Goal: Task Accomplishment & Management: Manage account settings

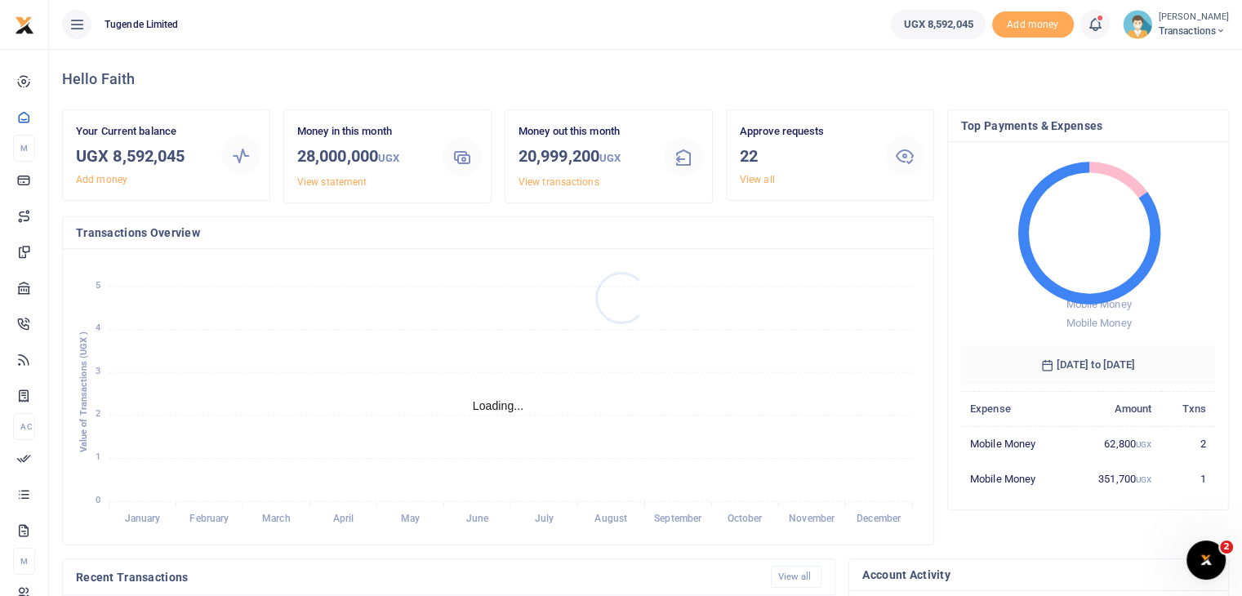
scroll to position [13, 13]
click at [758, 180] on link "View all" at bounding box center [757, 179] width 35 height 11
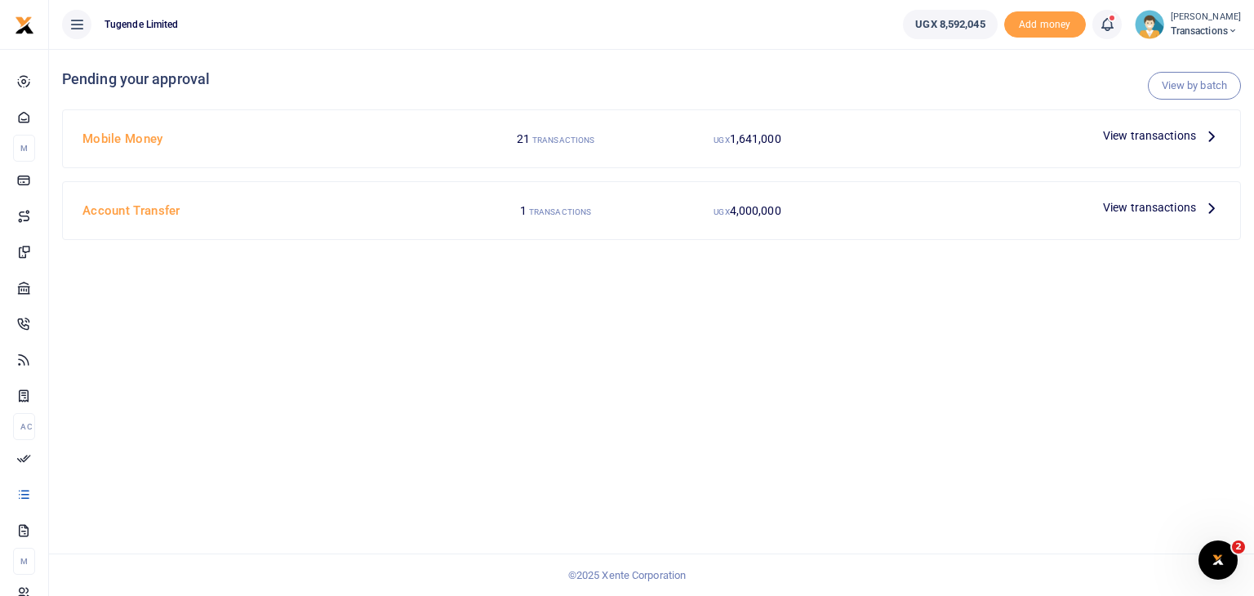
click at [1149, 136] on span "View transactions" at bounding box center [1149, 136] width 93 height 18
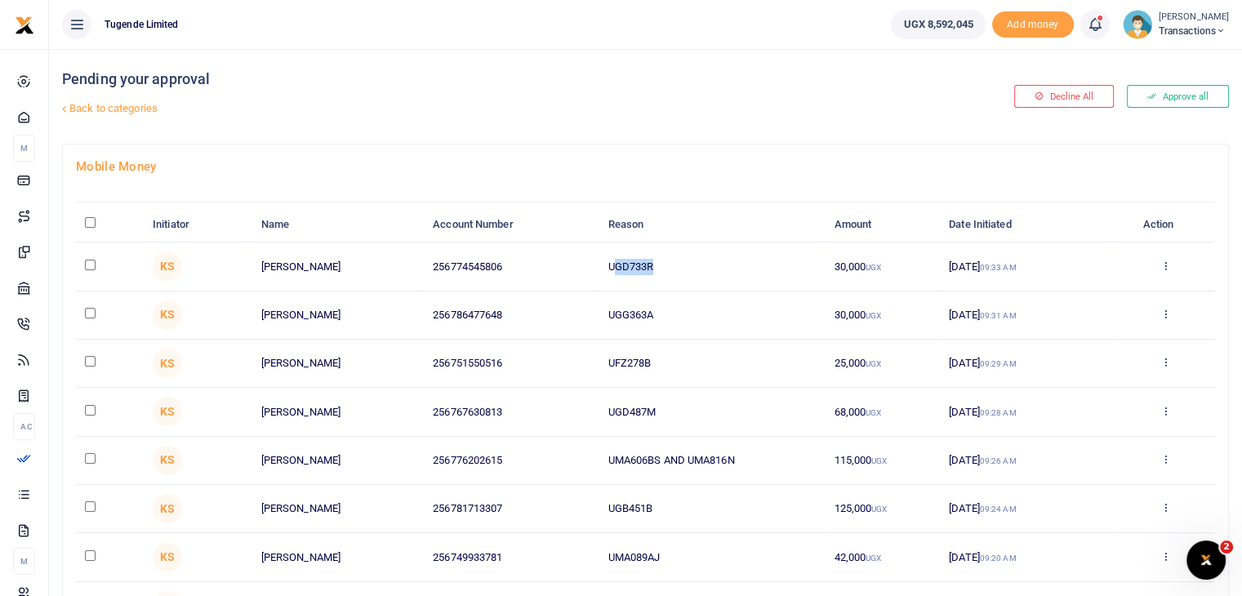
drag, startPoint x: 611, startPoint y: 262, endPoint x: 676, endPoint y: 263, distance: 64.5
click at [676, 263] on td "UGD733R" at bounding box center [711, 266] width 226 height 48
drag, startPoint x: 607, startPoint y: 267, endPoint x: 676, endPoint y: 270, distance: 68.6
click at [676, 270] on td "UGD733R" at bounding box center [711, 266] width 226 height 48
copy td "UGD733R"
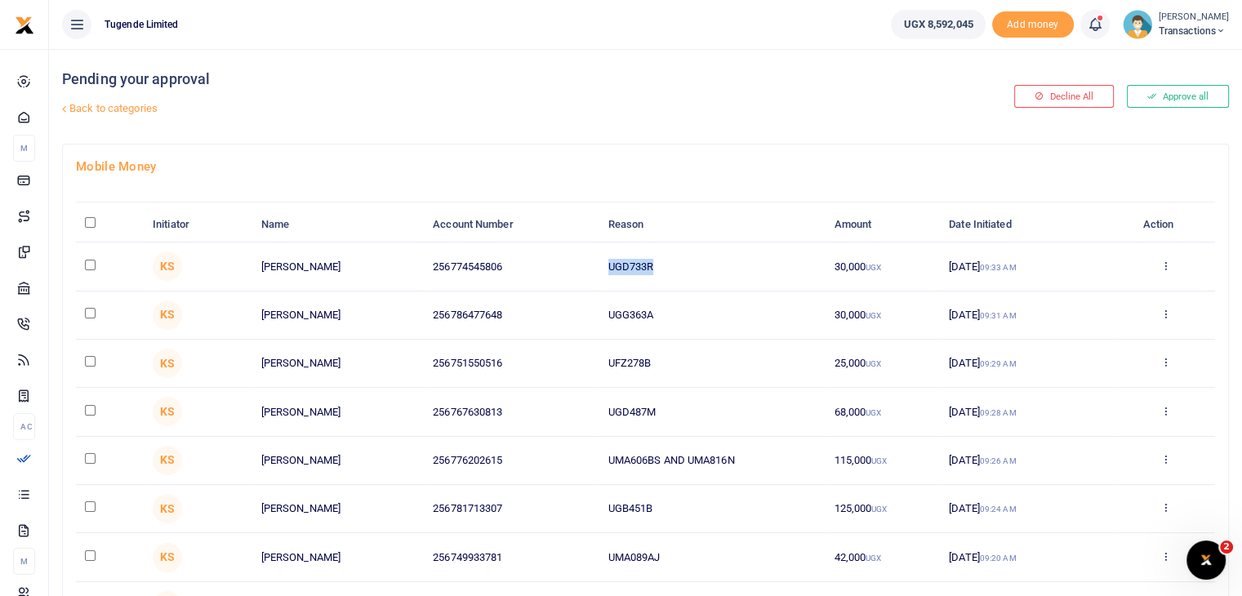
click at [91, 266] on input "checkbox" at bounding box center [90, 265] width 11 height 11
checkbox input "true"
drag, startPoint x: 607, startPoint y: 313, endPoint x: 676, endPoint y: 304, distance: 69.3
click at [676, 304] on td "UGG363A" at bounding box center [711, 315] width 226 height 48
copy td "UGG363A"
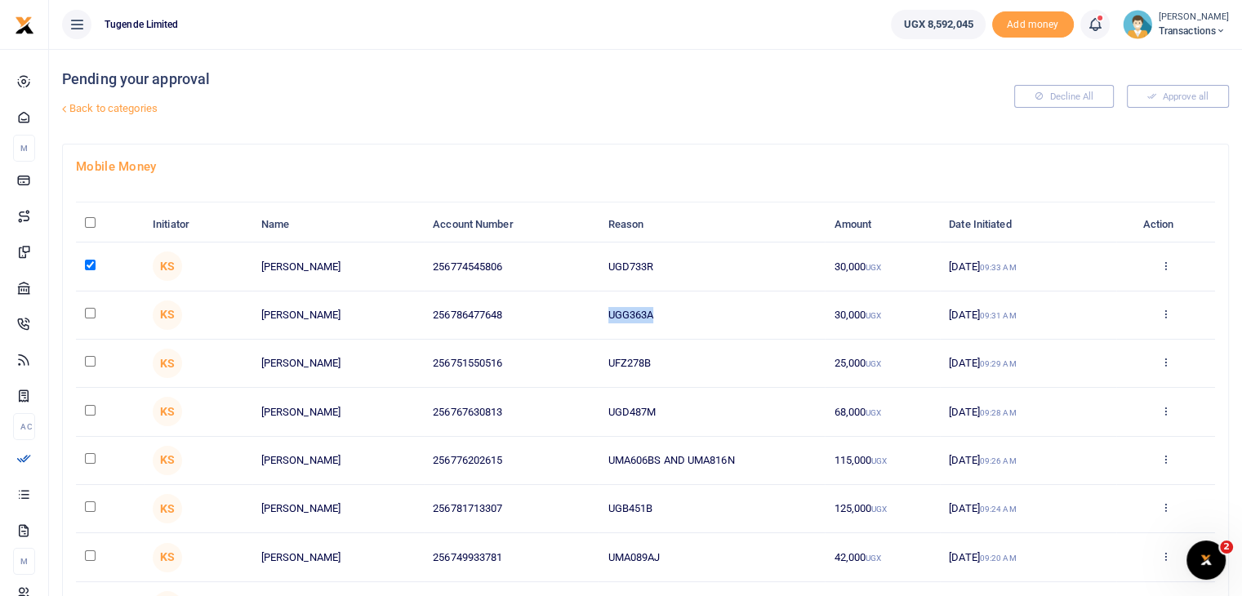
click at [89, 308] on input "checkbox" at bounding box center [90, 313] width 11 height 11
checkbox input "true"
drag, startPoint x: 606, startPoint y: 366, endPoint x: 682, endPoint y: 365, distance: 76.7
click at [682, 365] on td "UFZ278B" at bounding box center [711, 364] width 226 height 48
copy td "UFZ278B"
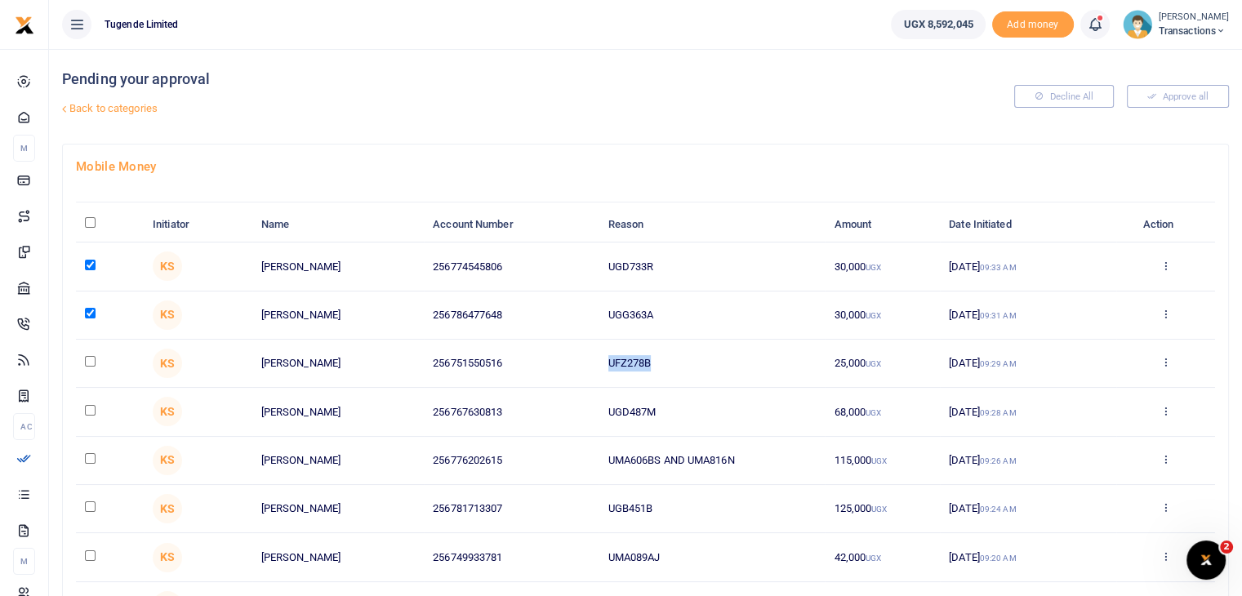
click at [91, 360] on input "checkbox" at bounding box center [90, 361] width 11 height 11
checkbox input "true"
drag, startPoint x: 607, startPoint y: 409, endPoint x: 682, endPoint y: 414, distance: 75.3
click at [682, 414] on td "UGD487M" at bounding box center [711, 412] width 226 height 48
copy td "UGD487M"
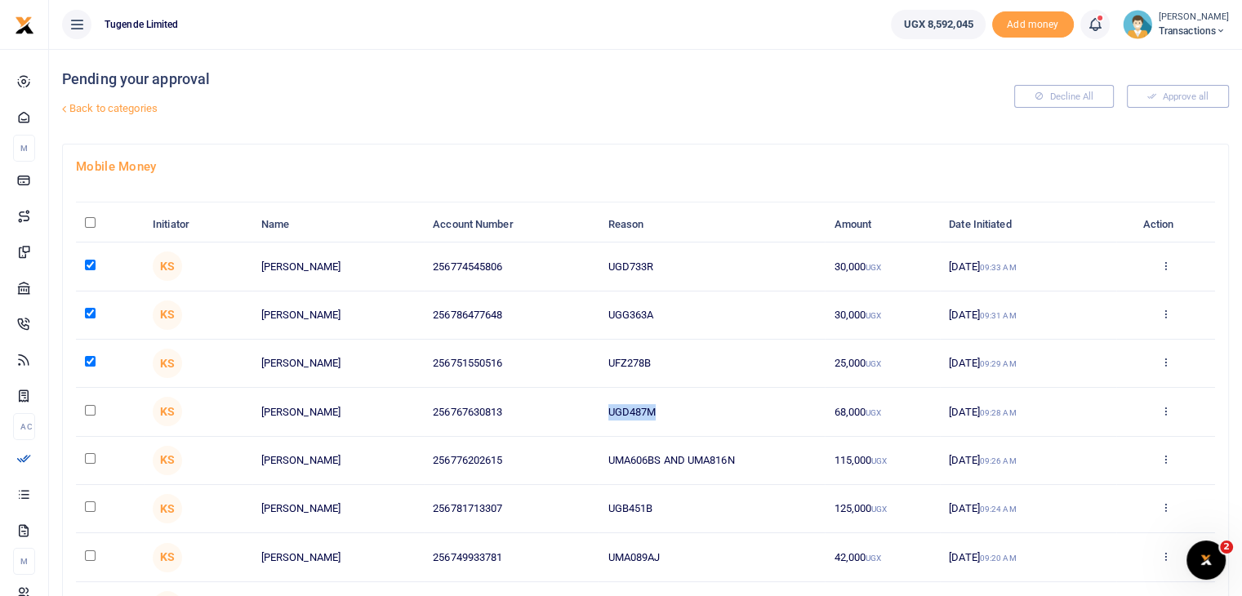
click at [87, 412] on input "checkbox" at bounding box center [90, 410] width 11 height 11
checkbox input "true"
drag, startPoint x: 607, startPoint y: 458, endPoint x: 741, endPoint y: 464, distance: 134.8
click at [741, 464] on td "UMA606BS AND UMA816N" at bounding box center [711, 461] width 226 height 48
copy td "UMA606BS AND UMA816N"
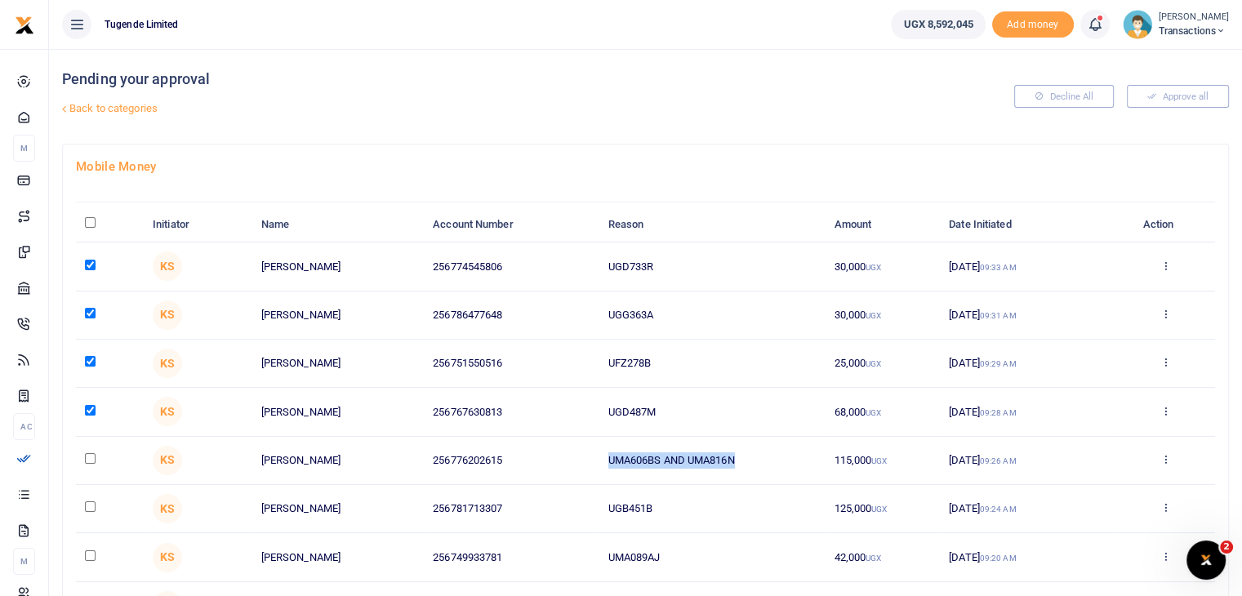
click at [91, 458] on input "checkbox" at bounding box center [90, 458] width 11 height 11
checkbox input "true"
drag, startPoint x: 605, startPoint y: 501, endPoint x: 678, endPoint y: 513, distance: 74.5
click at [678, 513] on td "UGB451B" at bounding box center [711, 509] width 226 height 48
copy td "UGB451B"
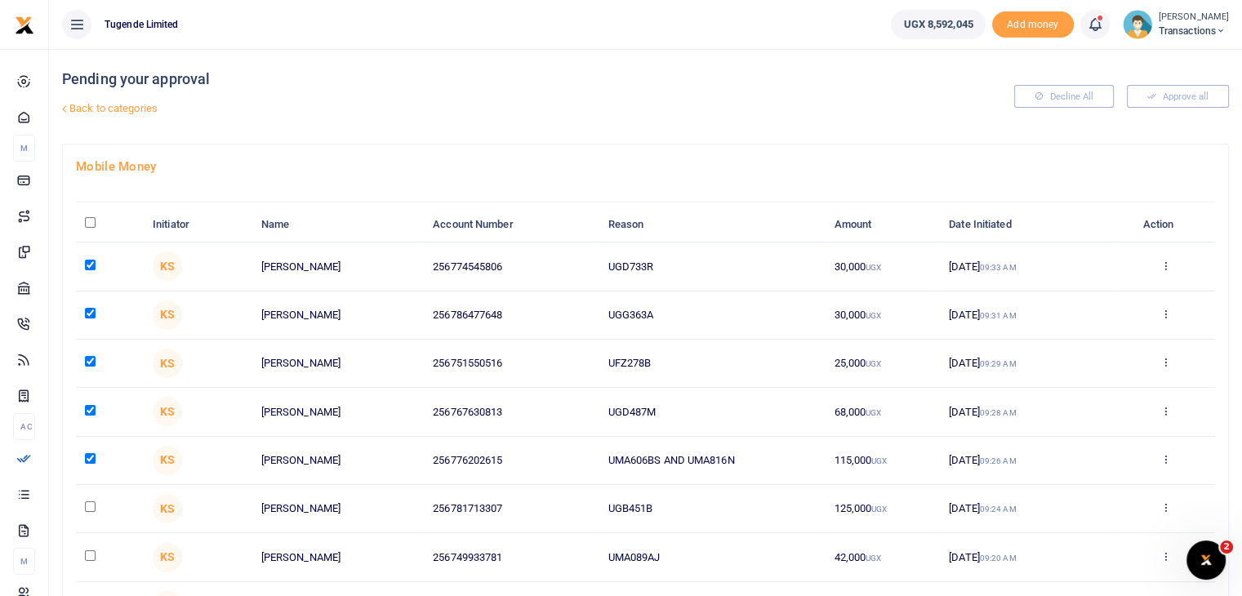
click at [88, 510] on td at bounding box center [110, 509] width 68 height 48
click at [89, 504] on input "checkbox" at bounding box center [90, 506] width 11 height 11
checkbox input "true"
drag, startPoint x: 607, startPoint y: 551, endPoint x: 696, endPoint y: 558, distance: 88.4
click at [696, 558] on td "UMA089AJ" at bounding box center [711, 557] width 226 height 48
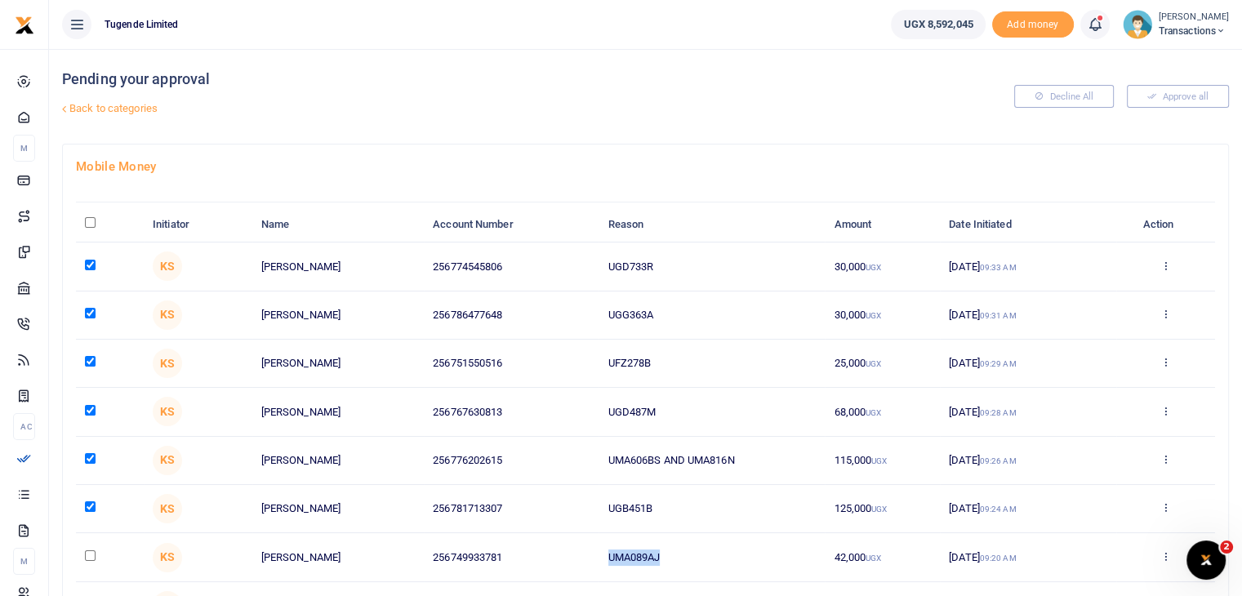
copy td "UMA089AJ"
click at [88, 557] on input "checkbox" at bounding box center [90, 555] width 11 height 11
checkbox input "true"
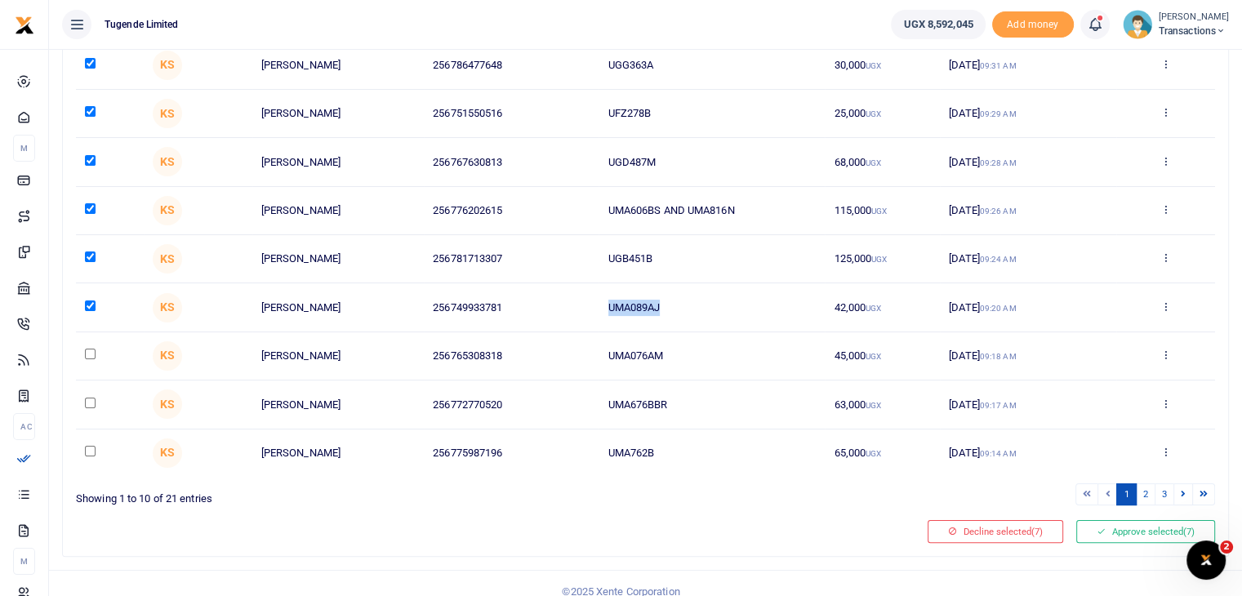
scroll to position [251, 0]
drag, startPoint x: 607, startPoint y: 353, endPoint x: 693, endPoint y: 353, distance: 86.5
click at [693, 353] on td "UMA076AM" at bounding box center [711, 355] width 226 height 48
copy td "UMA076AM"
click at [89, 347] on input "checkbox" at bounding box center [90, 352] width 11 height 11
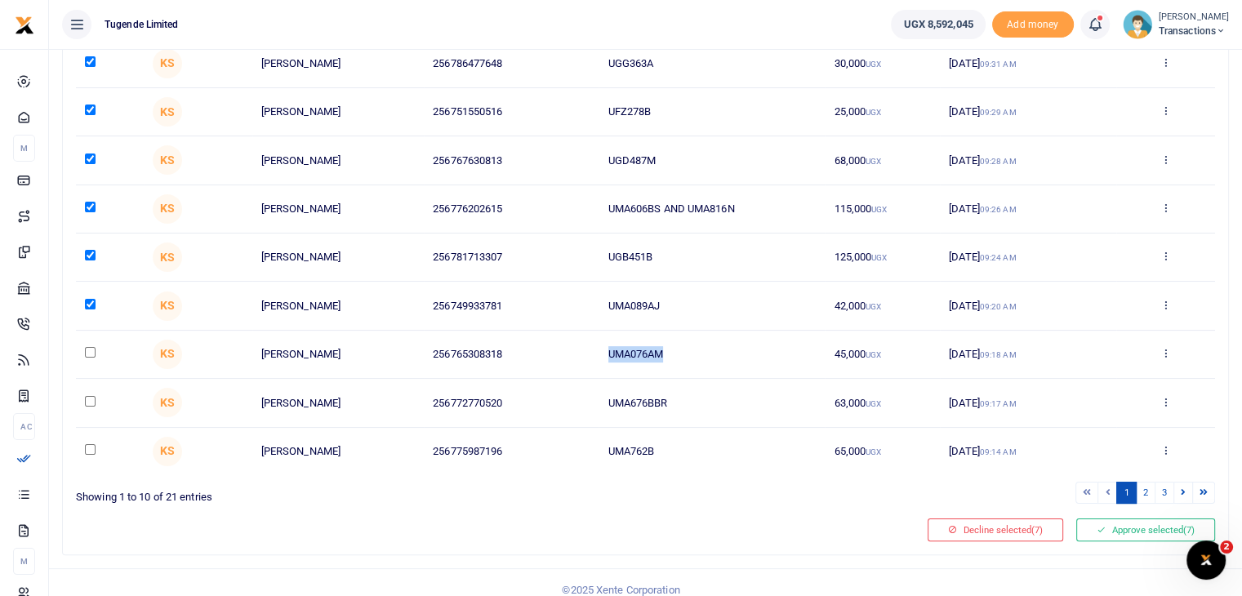
checkbox input "true"
drag, startPoint x: 611, startPoint y: 402, endPoint x: 708, endPoint y: 393, distance: 97.6
click at [708, 393] on td "UMA676BBR" at bounding box center [711, 403] width 226 height 48
copy td "UMA676BBR"
click at [88, 397] on input "checkbox" at bounding box center [90, 401] width 11 height 11
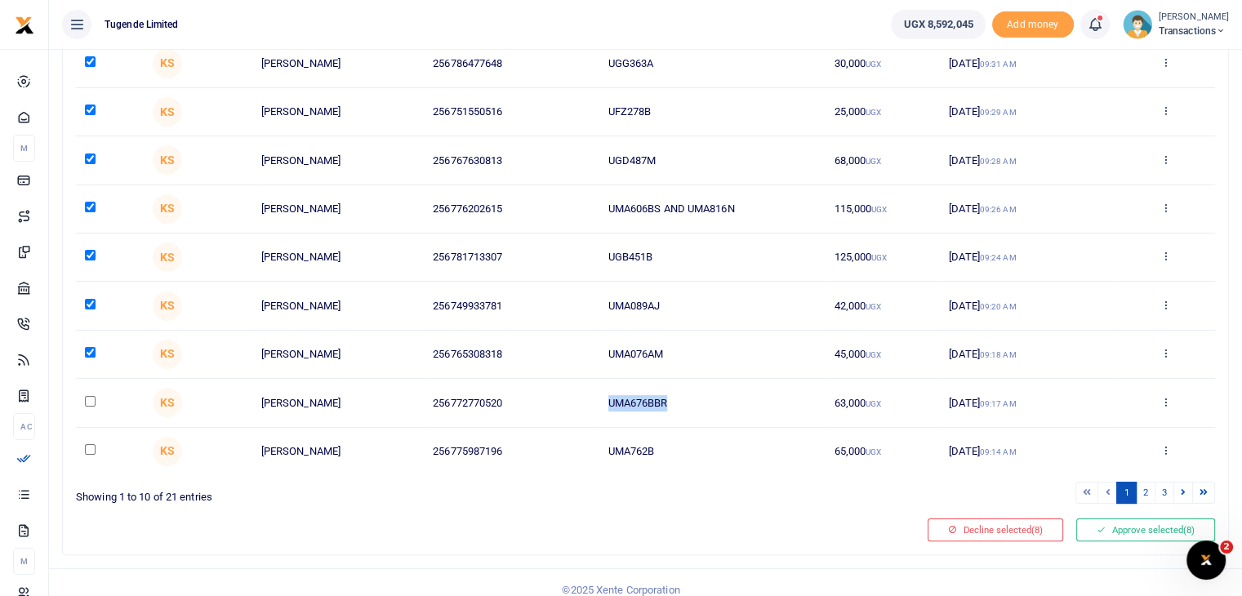
checkbox input "true"
drag, startPoint x: 607, startPoint y: 445, endPoint x: 703, endPoint y: 443, distance: 96.3
click at [703, 443] on td "UMA762B" at bounding box center [711, 451] width 226 height 47
copy td "UMA762B"
click at [88, 446] on input "checkbox" at bounding box center [90, 449] width 11 height 11
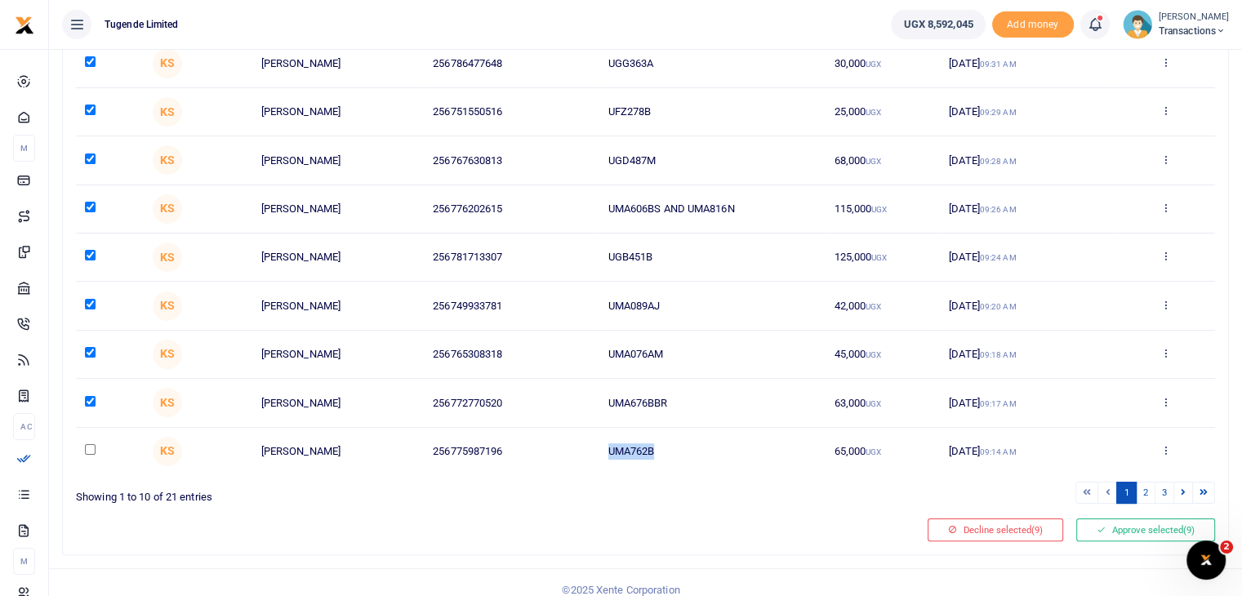
checkbox input "true"
click at [1127, 522] on button "Approve selected (10)" at bounding box center [1143, 529] width 144 height 23
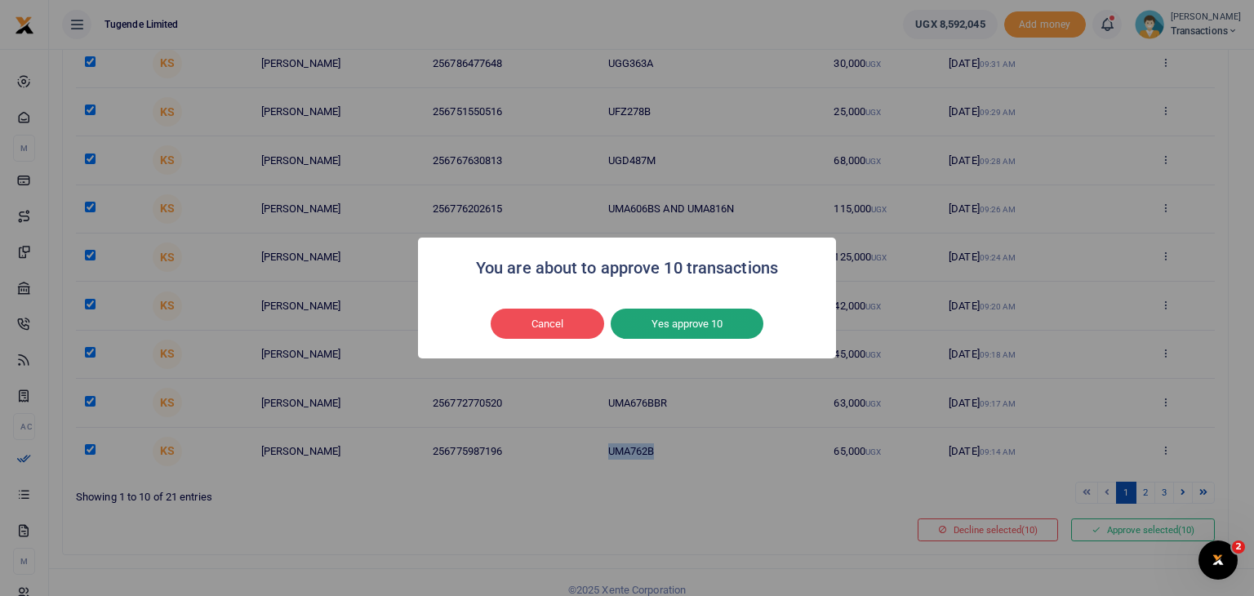
click at [712, 330] on button "Yes approve 10" at bounding box center [687, 324] width 153 height 31
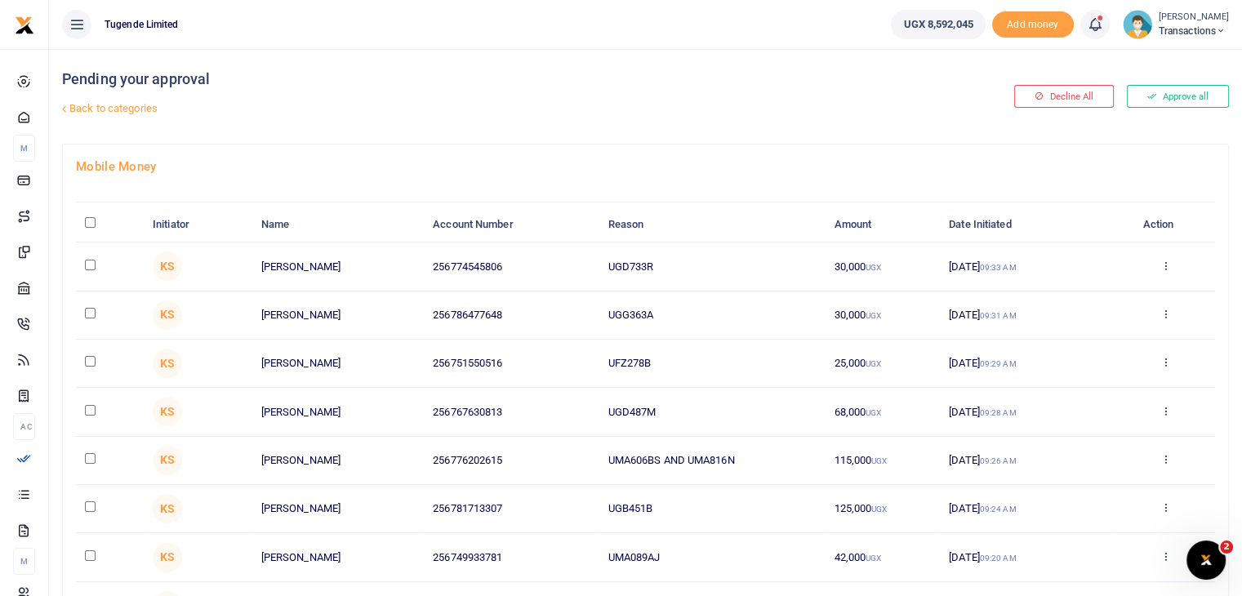
click at [91, 217] on input "\a \a : activate to sort column descending" at bounding box center [90, 222] width 11 height 11
checkbox input "true"
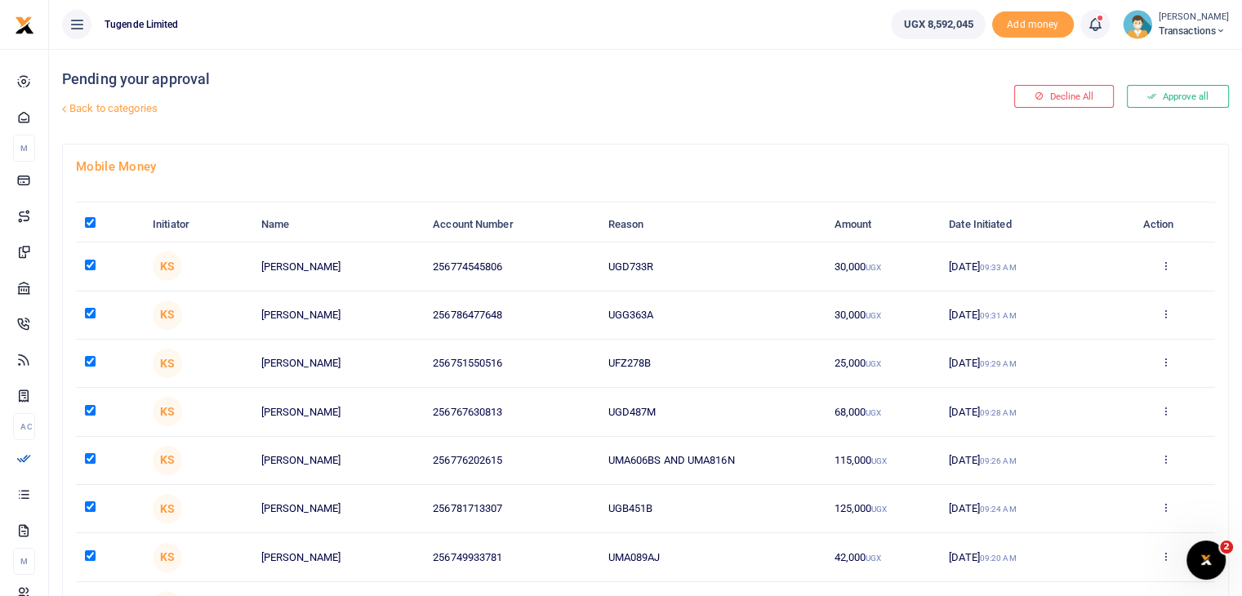
checkbox input "true"
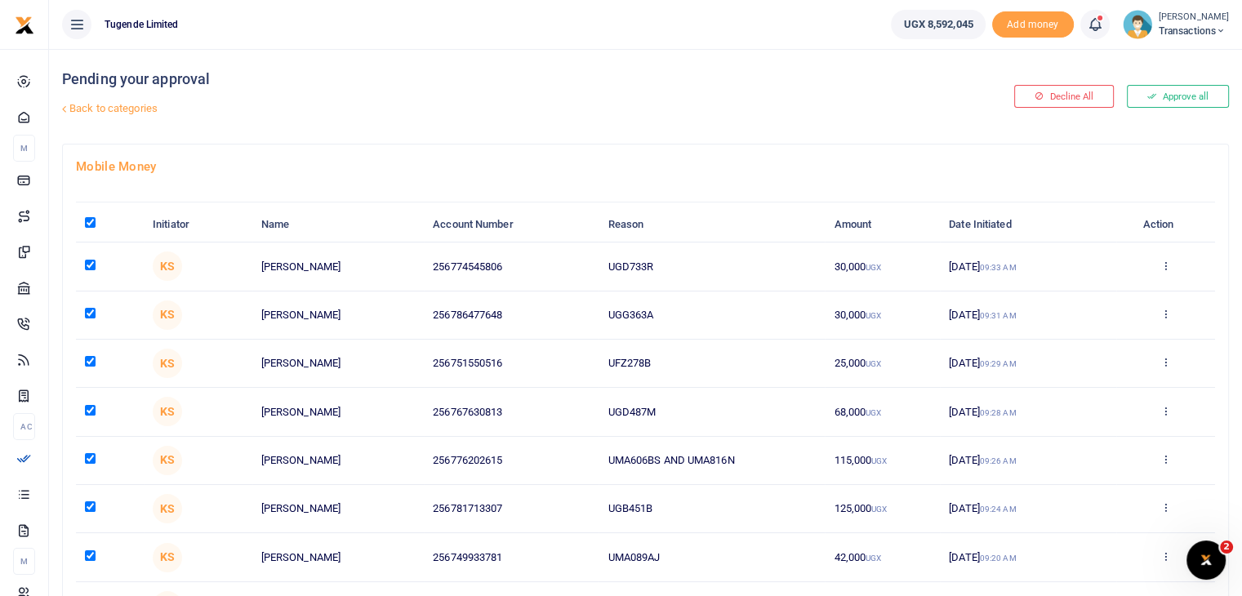
checkbox input "true"
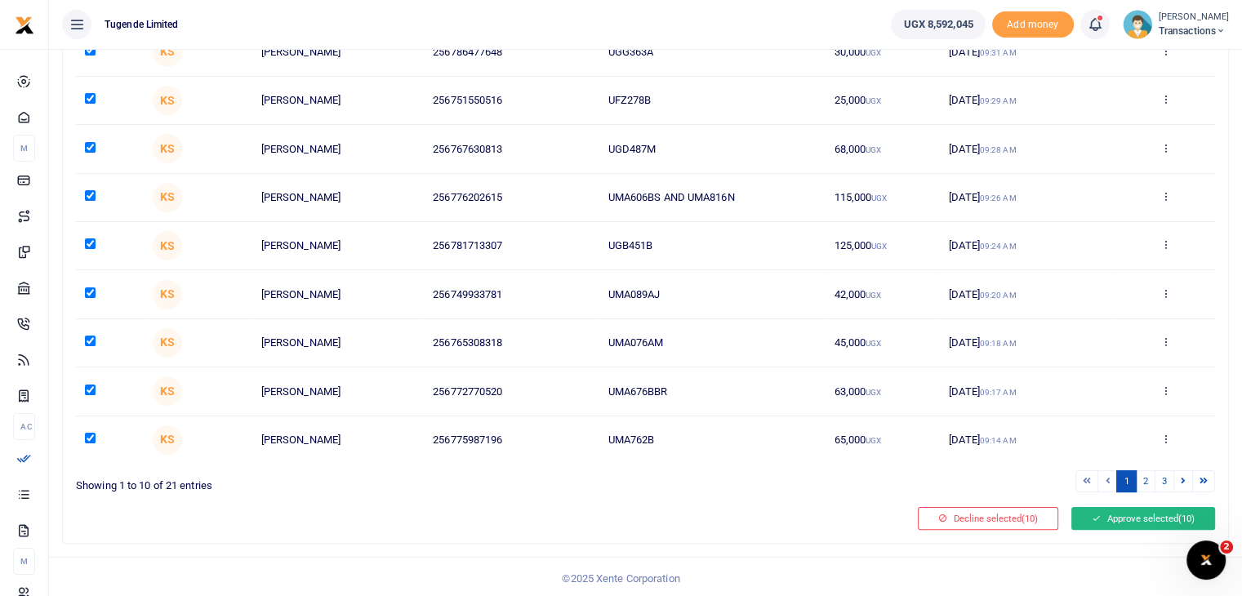
click at [1101, 510] on button "Approve selected (10)" at bounding box center [1143, 518] width 144 height 23
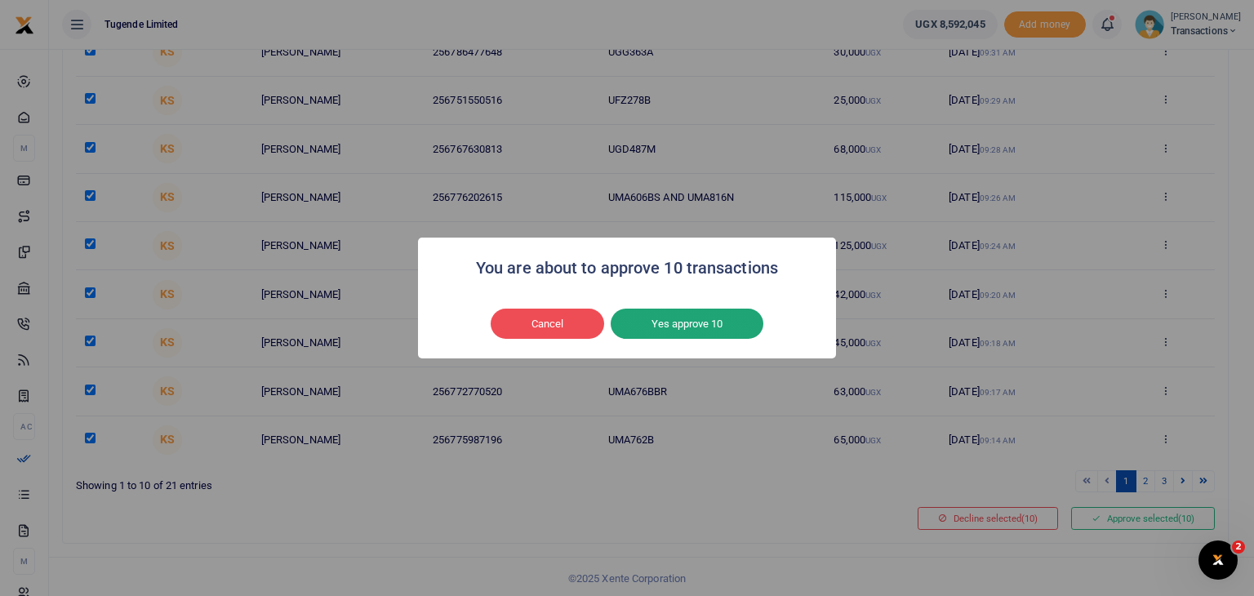
click at [655, 314] on button "Yes approve 10" at bounding box center [687, 324] width 153 height 31
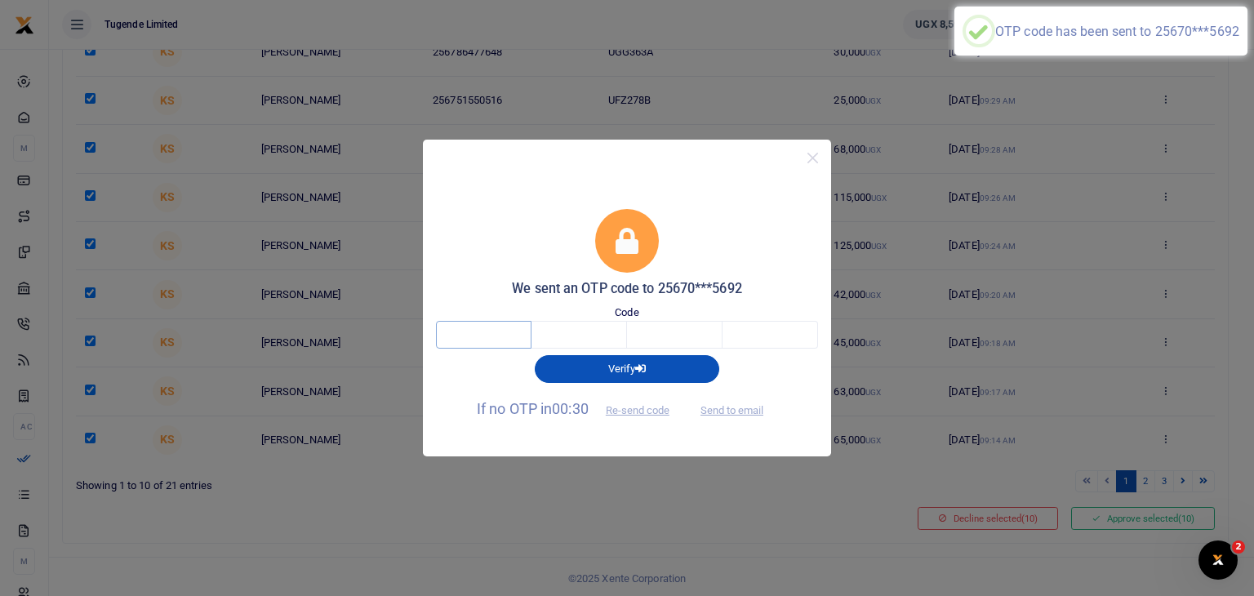
click at [500, 337] on input "text" at bounding box center [484, 335] width 96 height 28
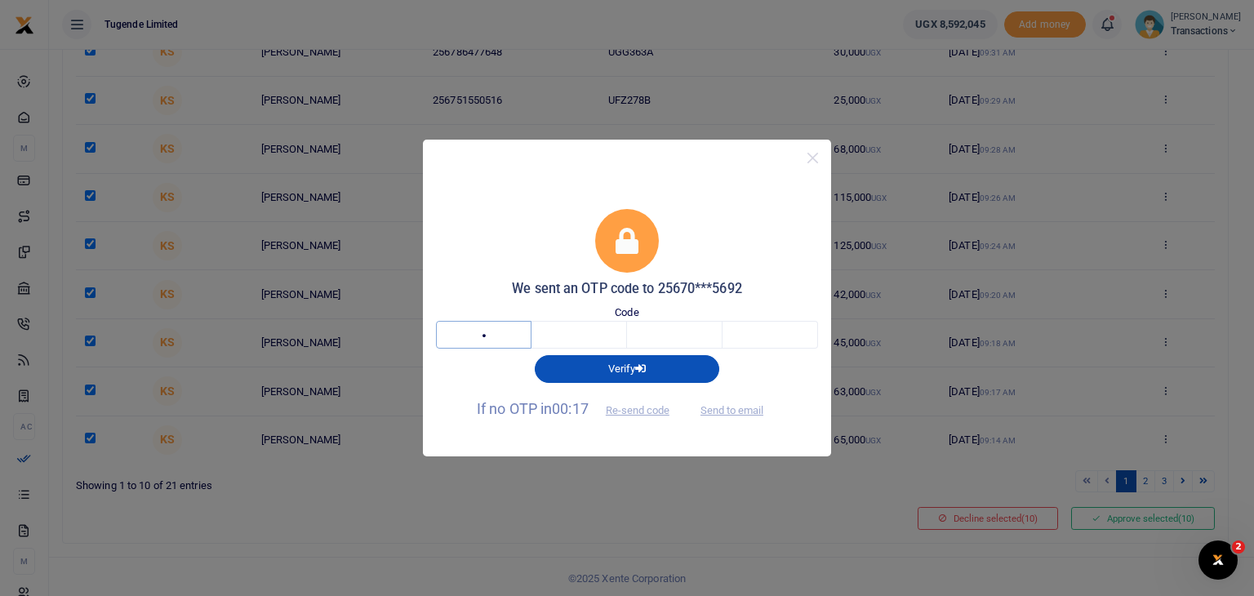
type input "7"
type input "4"
type input "3"
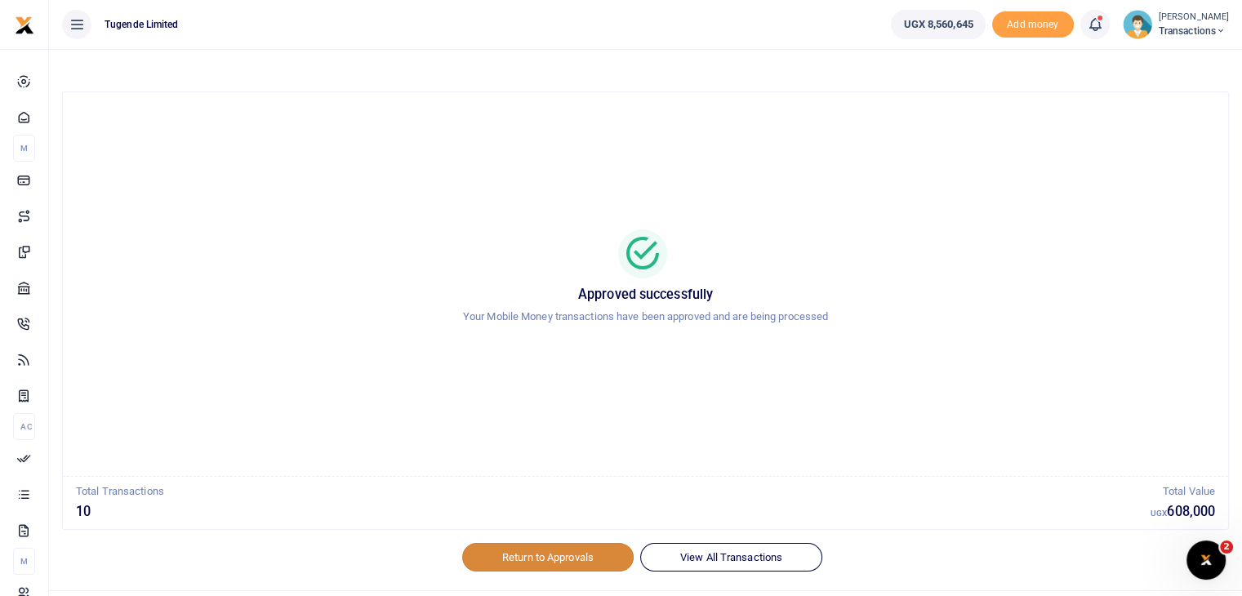
click at [584, 549] on link "Return to Approvals" at bounding box center [547, 557] width 171 height 28
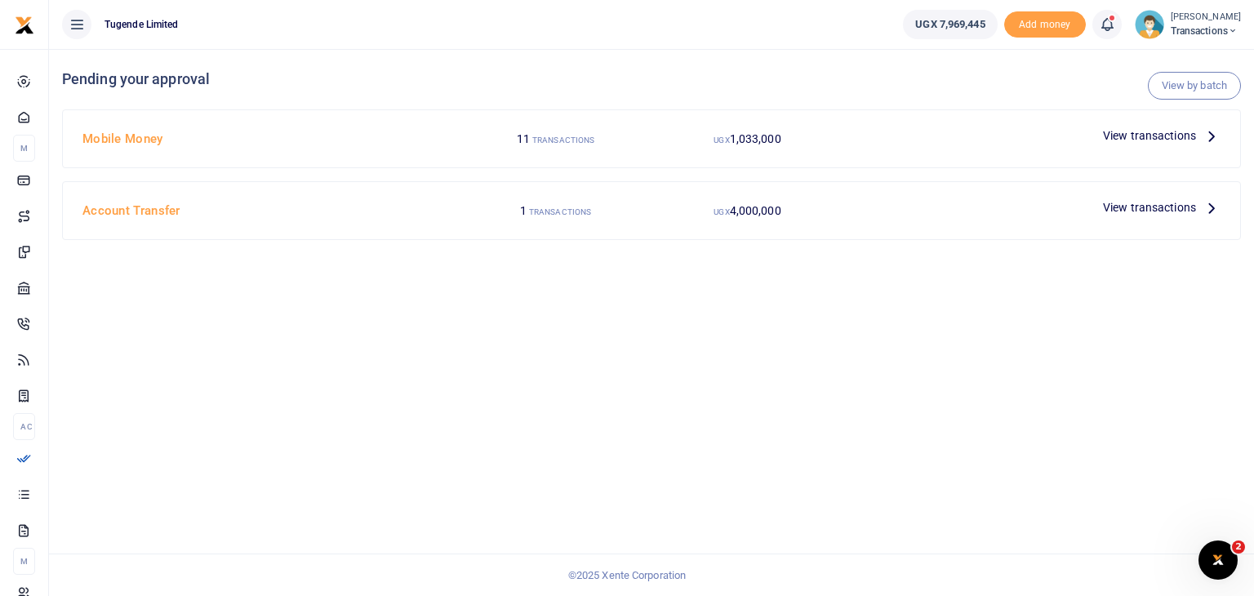
click at [1139, 135] on span "View transactions" at bounding box center [1149, 136] width 93 height 18
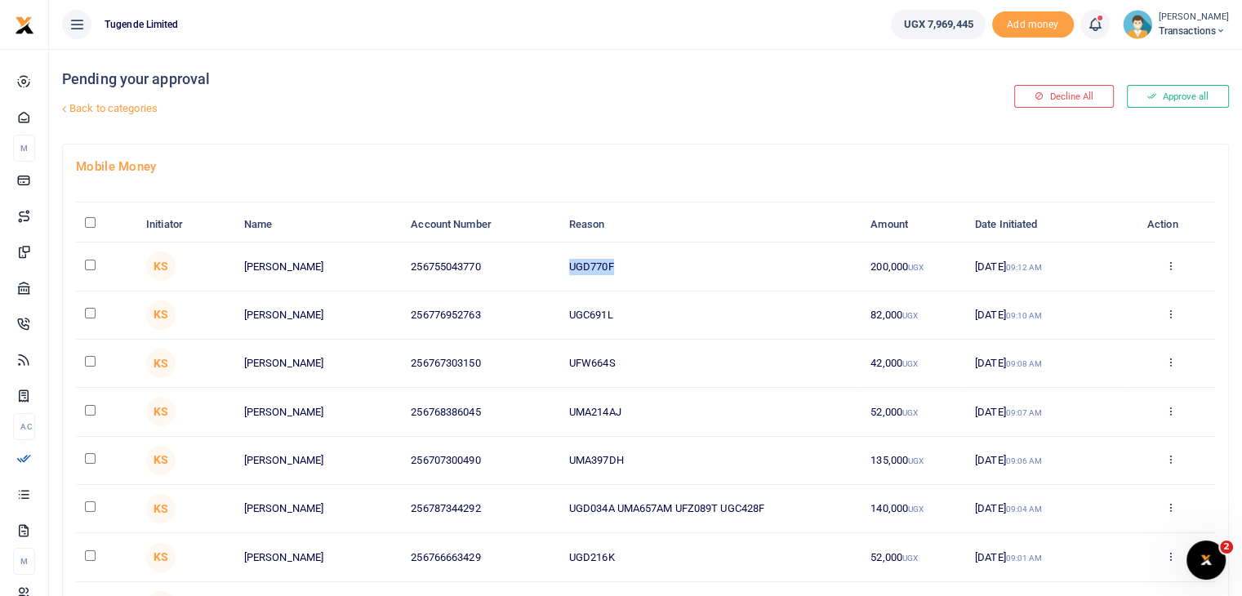
drag, startPoint x: 571, startPoint y: 265, endPoint x: 631, endPoint y: 262, distance: 59.7
click at [631, 262] on td "UGD770F" at bounding box center [710, 266] width 301 height 48
copy td "UGD770F"
click at [90, 262] on input "checkbox" at bounding box center [90, 265] width 11 height 11
checkbox input "true"
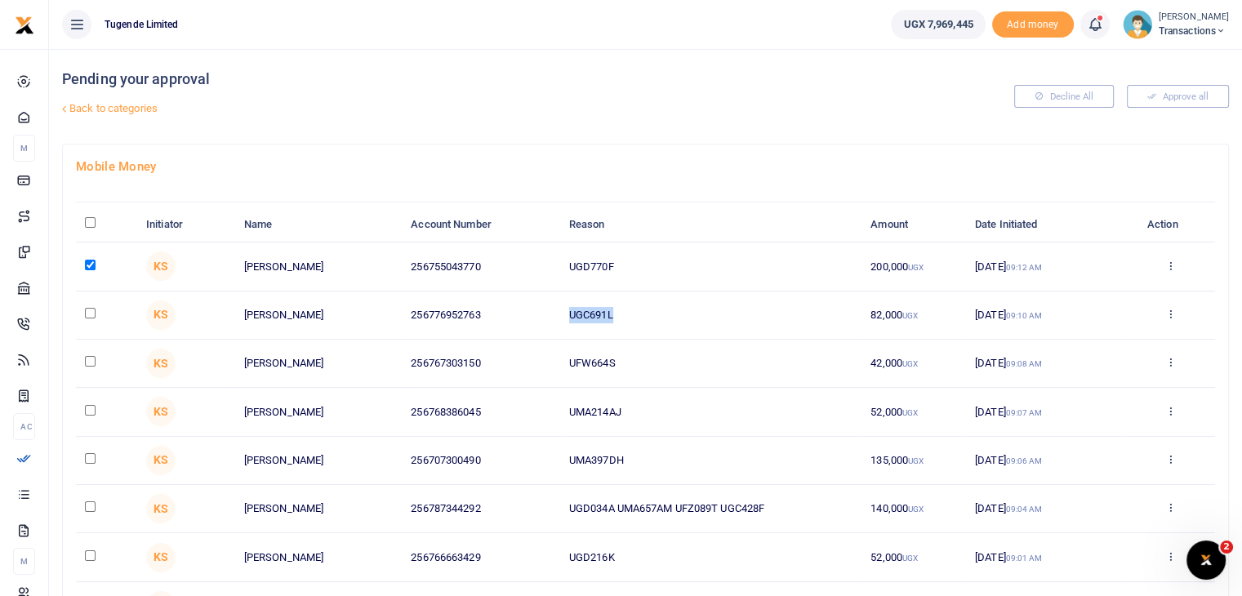
drag, startPoint x: 570, startPoint y: 318, endPoint x: 640, endPoint y: 303, distance: 71.7
click at [640, 303] on td "UGC691L" at bounding box center [710, 315] width 301 height 48
copy td "UGC691L"
click at [88, 311] on input "checkbox" at bounding box center [90, 313] width 11 height 11
checkbox input "true"
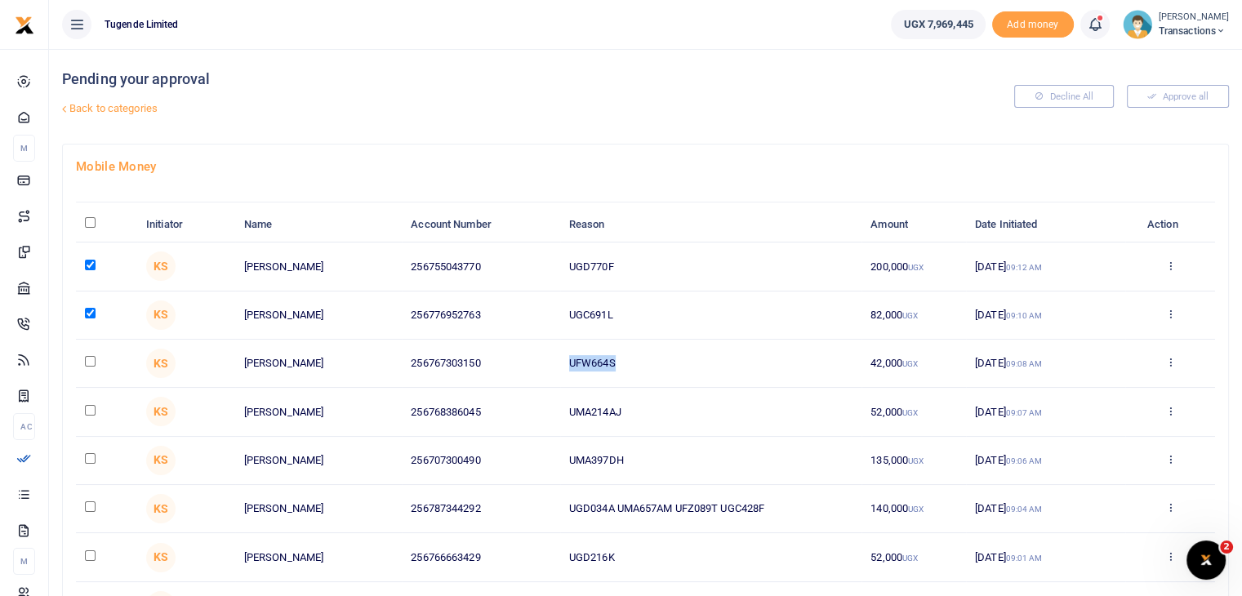
drag, startPoint x: 570, startPoint y: 364, endPoint x: 650, endPoint y: 362, distance: 80.0
click at [650, 362] on td "UFW664S" at bounding box center [710, 364] width 301 height 48
copy td "UFW664S"
click at [89, 358] on input "checkbox" at bounding box center [90, 361] width 11 height 11
checkbox input "true"
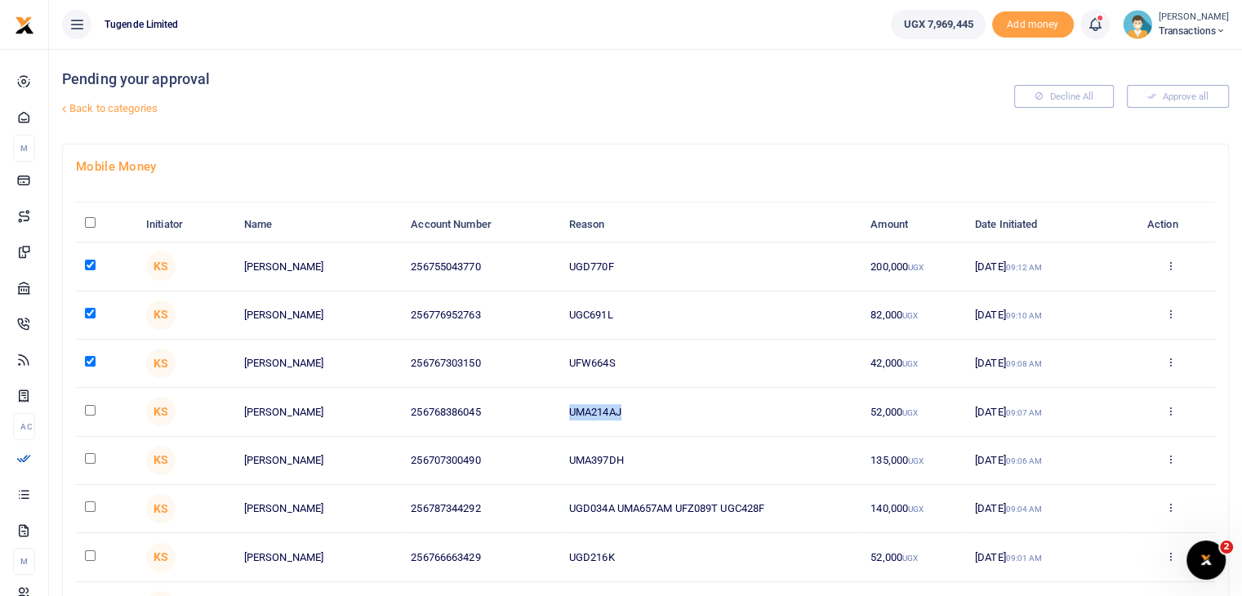
drag, startPoint x: 567, startPoint y: 411, endPoint x: 670, endPoint y: 412, distance: 102.9
click at [670, 412] on td "UMA214AJ" at bounding box center [710, 412] width 301 height 48
copy td "UMA214AJ"
click at [86, 409] on input "checkbox" at bounding box center [90, 410] width 11 height 11
checkbox input "true"
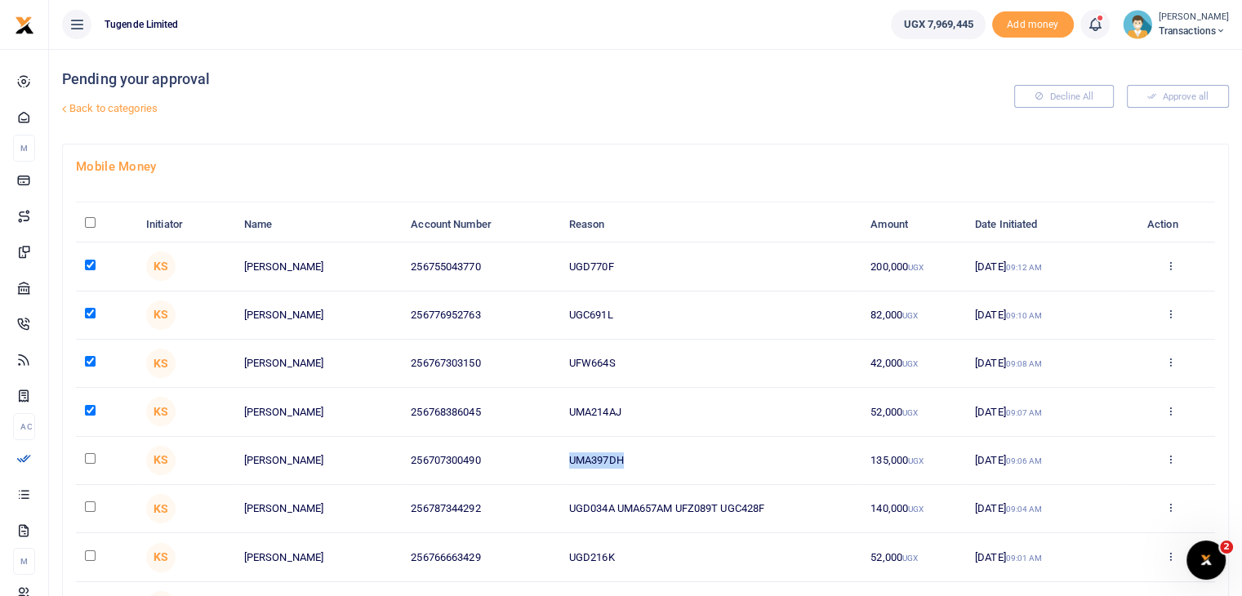
drag, startPoint x: 567, startPoint y: 455, endPoint x: 653, endPoint y: 462, distance: 86.8
click at [653, 462] on td "UMA397DH" at bounding box center [710, 461] width 301 height 48
click at [640, 460] on td "UMA397DH" at bounding box center [710, 461] width 301 height 48
drag, startPoint x: 637, startPoint y: 460, endPoint x: 519, endPoint y: 455, distance: 117.7
click at [519, 455] on tr "KS Emmanuel Musinguzi 256707300490 UMA397DH 135,000 UGX 11 Sep 2025 09:06 AM Ap…" at bounding box center [645, 461] width 1139 height 48
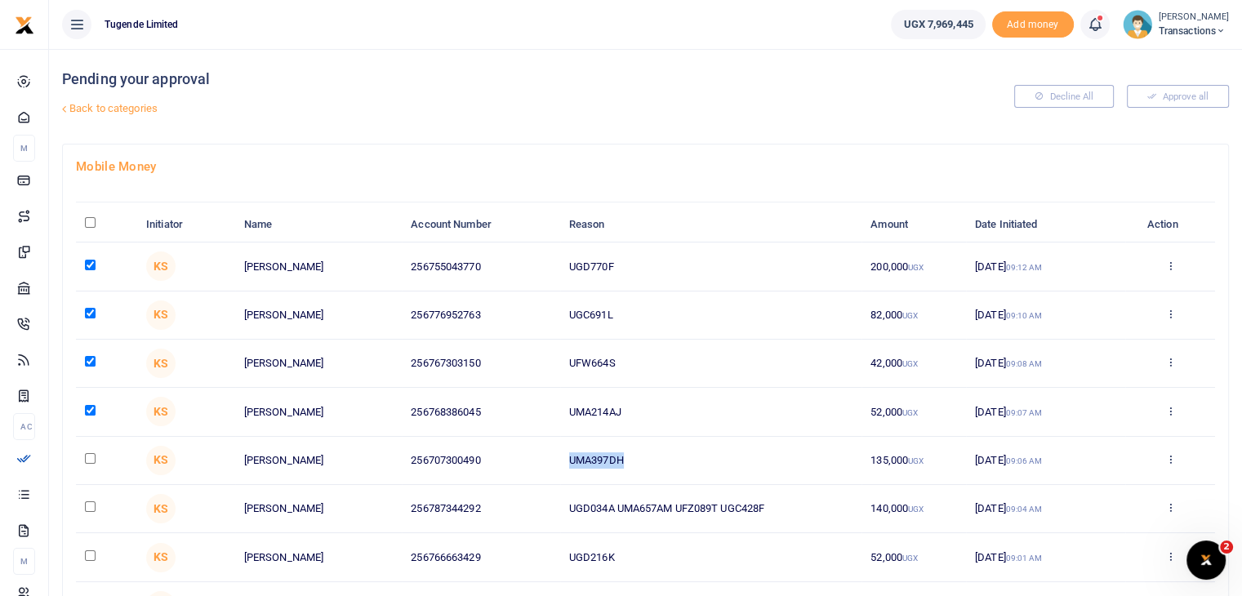
copy tr "UMA397DH"
click at [87, 453] on input "checkbox" at bounding box center [90, 458] width 11 height 11
checkbox input "true"
drag, startPoint x: 568, startPoint y: 509, endPoint x: 818, endPoint y: 515, distance: 249.9
click at [818, 515] on td "UGD034A UMA657AM UFZ089T UGC428F" at bounding box center [710, 509] width 301 height 48
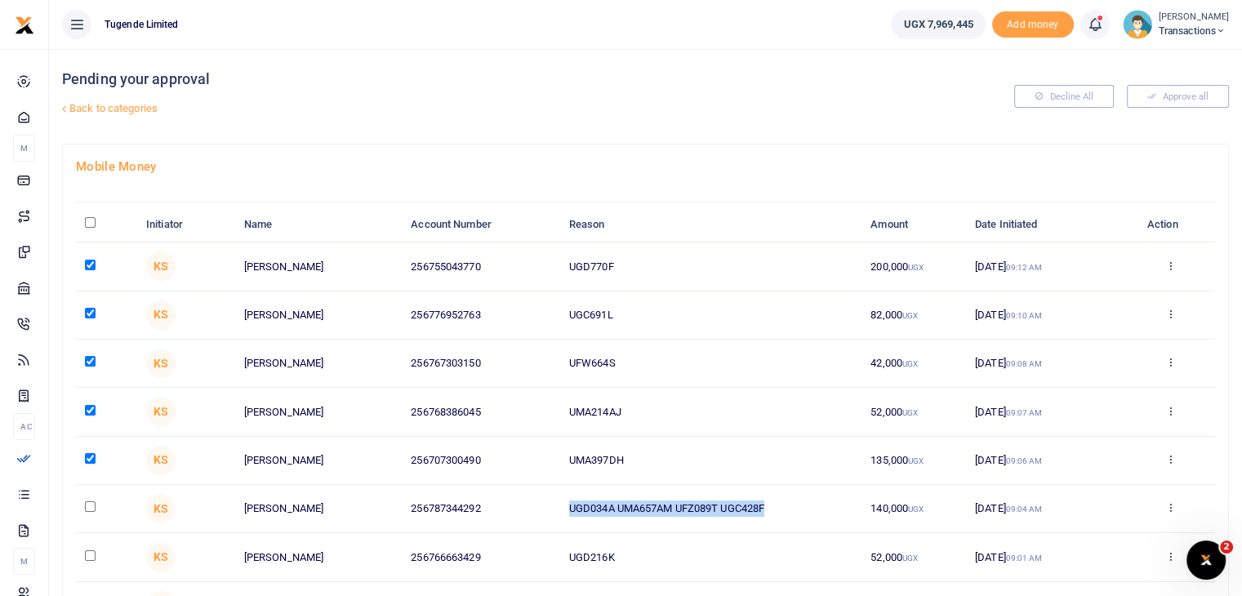
copy td "UGD034A UMA657AM UFZ089T UGC428F"
click at [88, 504] on input "checkbox" at bounding box center [90, 506] width 11 height 11
checkbox input "true"
drag, startPoint x: 564, startPoint y: 556, endPoint x: 652, endPoint y: 549, distance: 88.4
click at [652, 549] on td "UGD216K" at bounding box center [710, 557] width 301 height 48
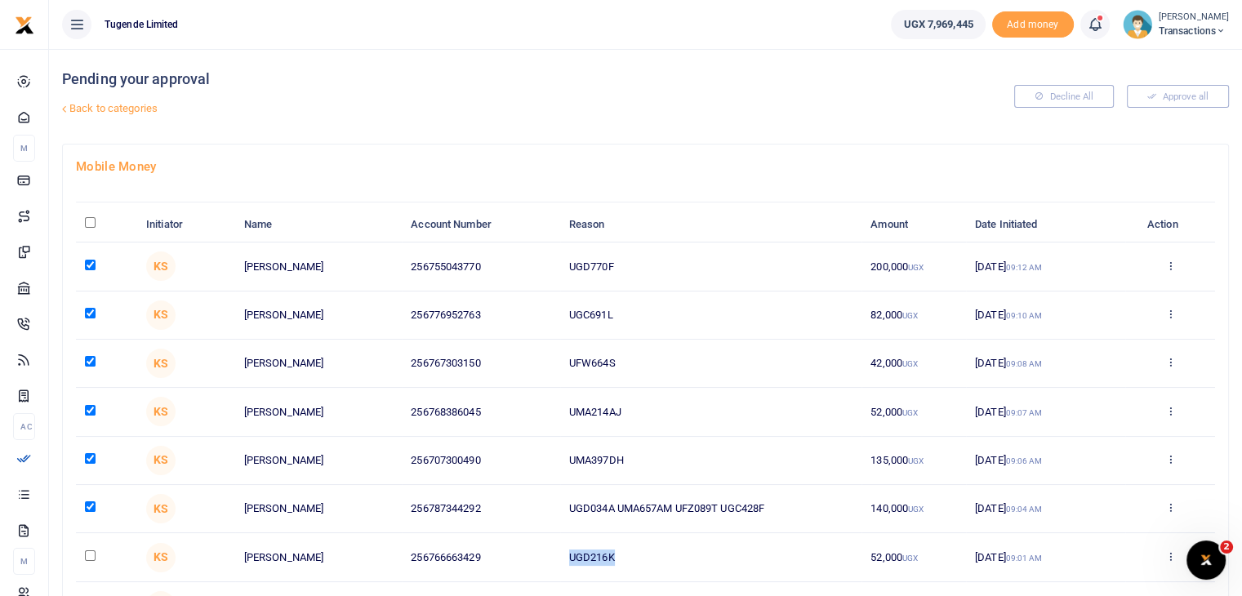
copy td "UGD216K"
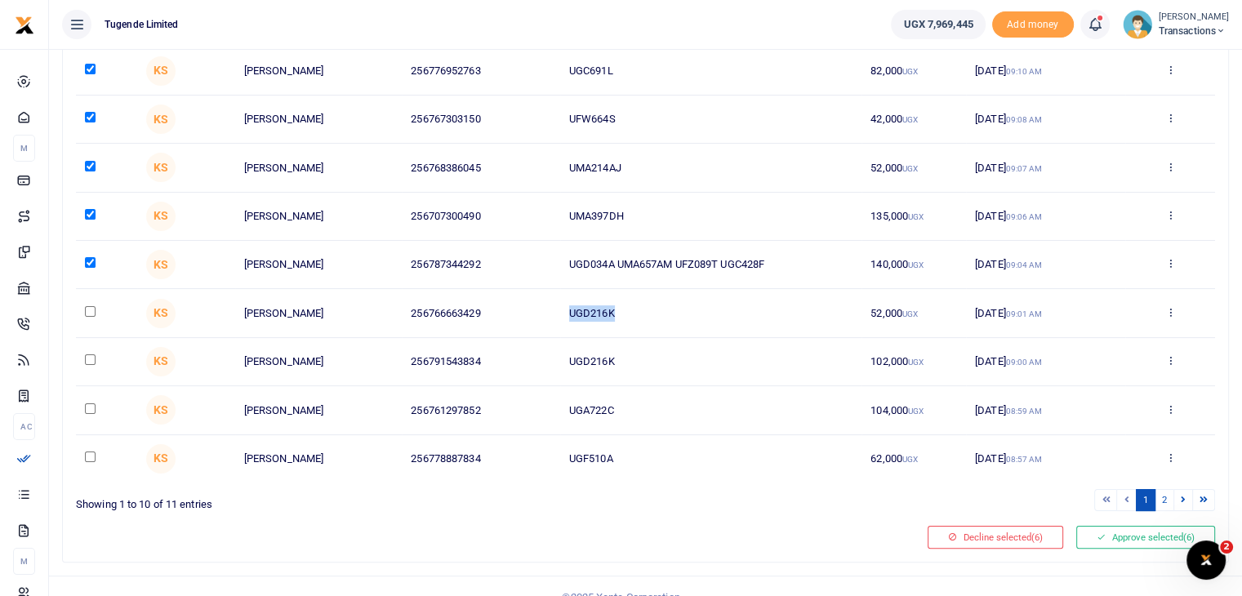
scroll to position [246, 0]
click at [88, 309] on input "checkbox" at bounding box center [90, 309] width 11 height 11
checkbox input "true"
click at [87, 353] on input "checkbox" at bounding box center [90, 358] width 11 height 11
checkbox input "true"
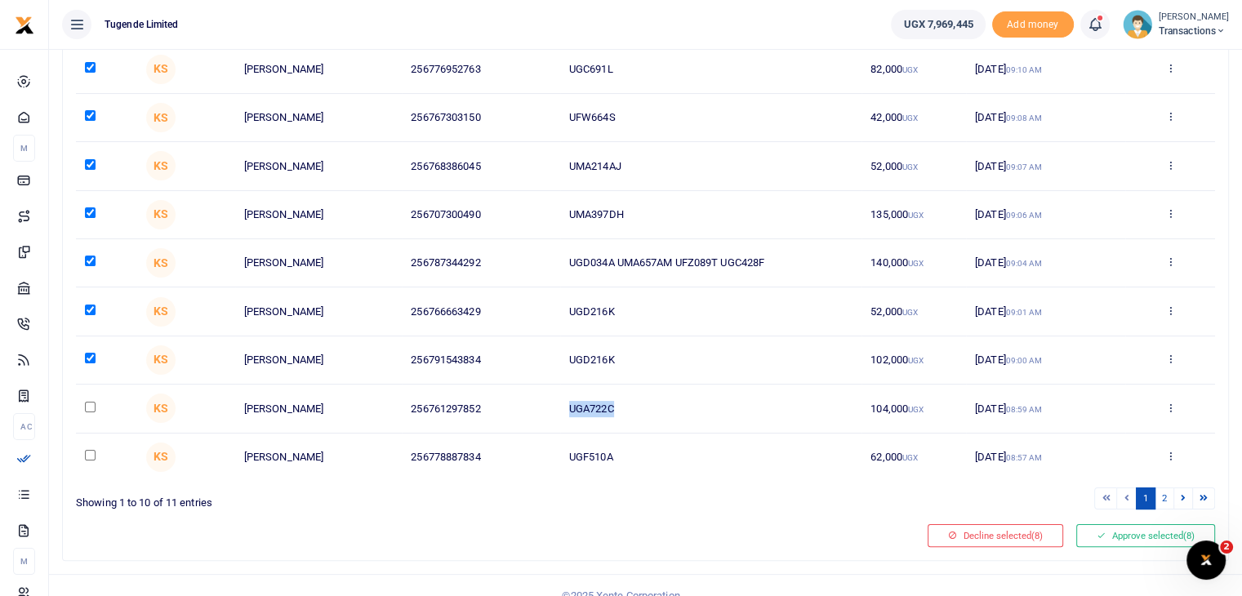
drag, startPoint x: 565, startPoint y: 404, endPoint x: 638, endPoint y: 408, distance: 72.8
click at [638, 408] on td "UGA722C" at bounding box center [710, 408] width 301 height 48
copy td "UGA722C"
click at [91, 406] on input "checkbox" at bounding box center [90, 407] width 11 height 11
checkbox input "true"
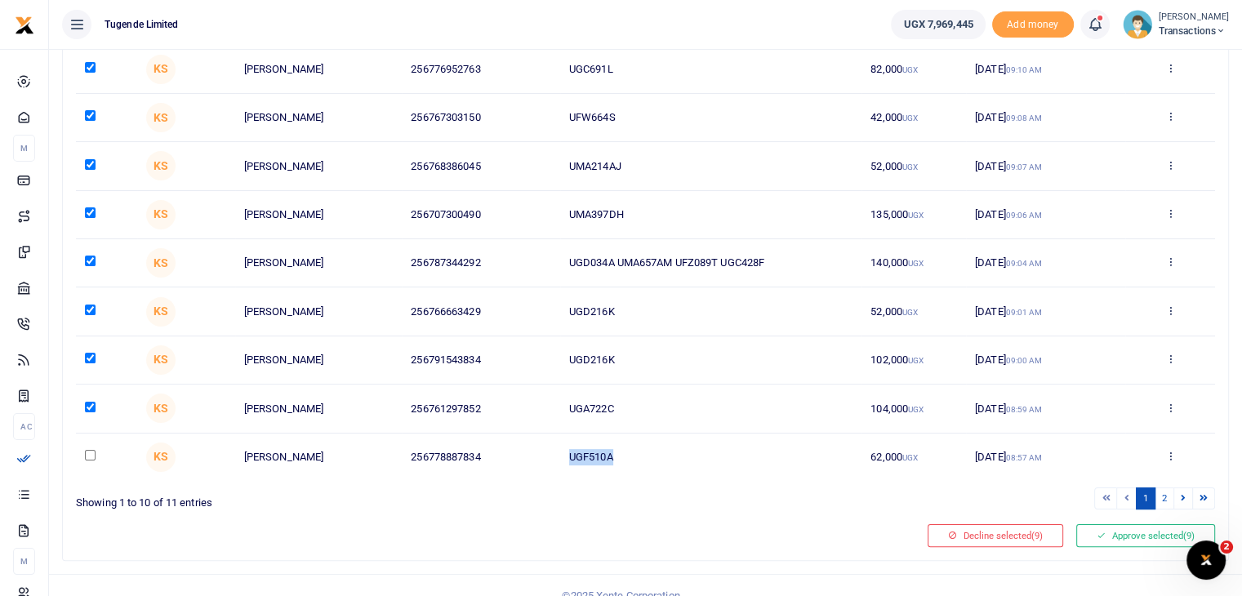
drag, startPoint x: 567, startPoint y: 460, endPoint x: 647, endPoint y: 456, distance: 79.3
click at [647, 456] on td "UGF510A" at bounding box center [710, 456] width 301 height 47
copy td "UGF510A"
click at [89, 452] on input "checkbox" at bounding box center [90, 455] width 11 height 11
checkbox input "true"
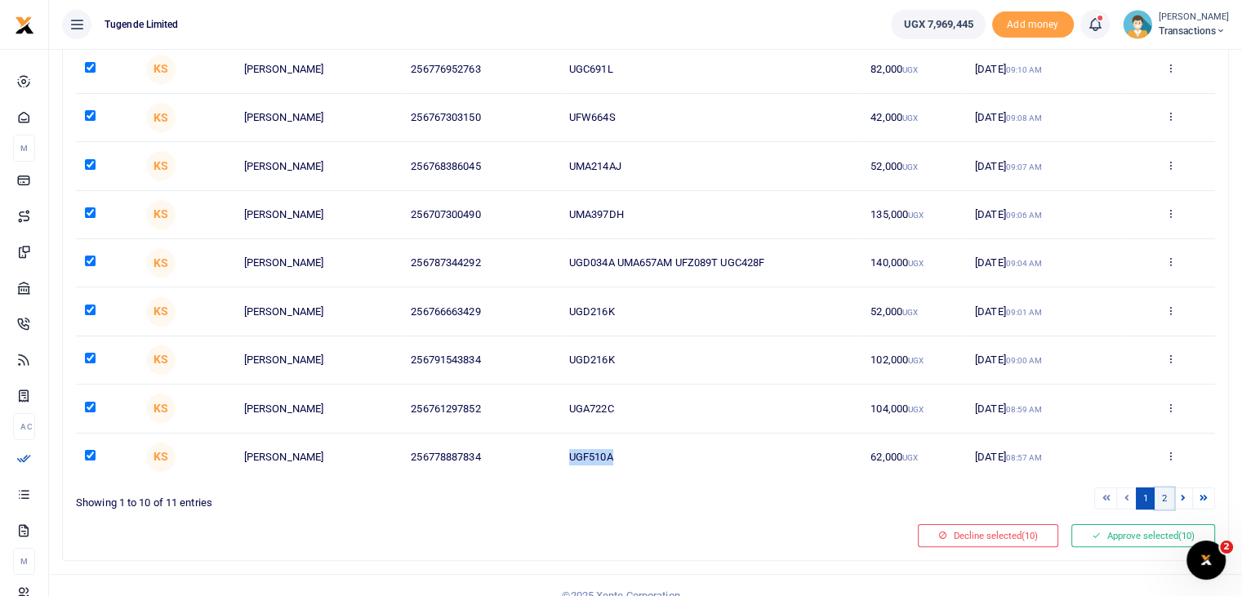
click at [1165, 496] on link "2" at bounding box center [1164, 498] width 20 height 22
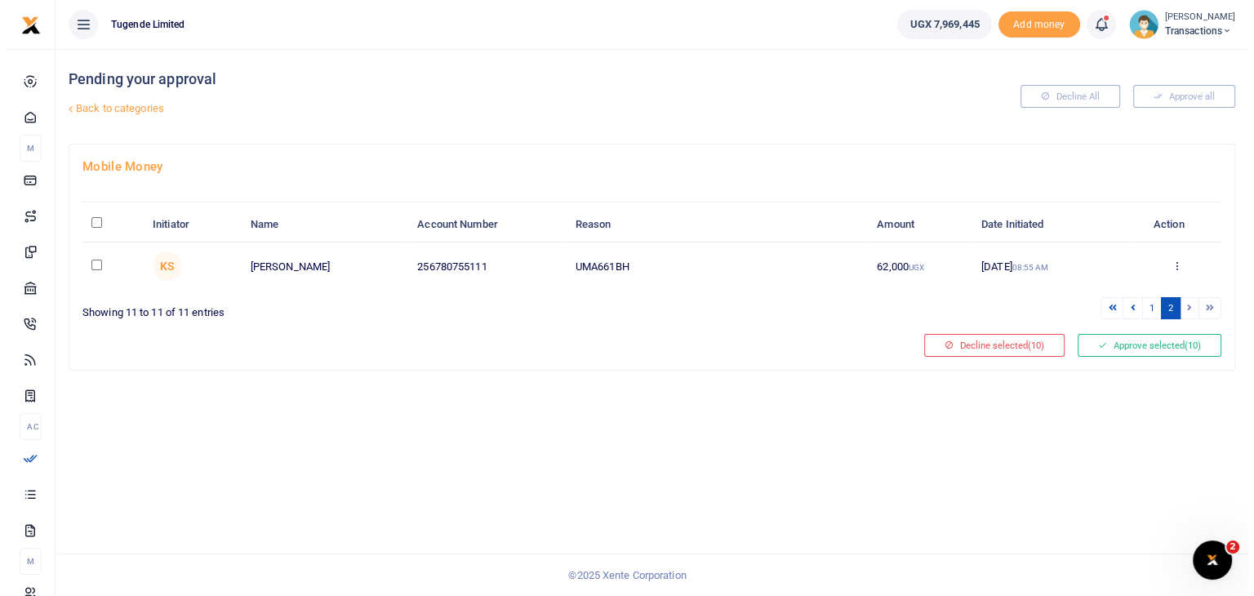
scroll to position [0, 0]
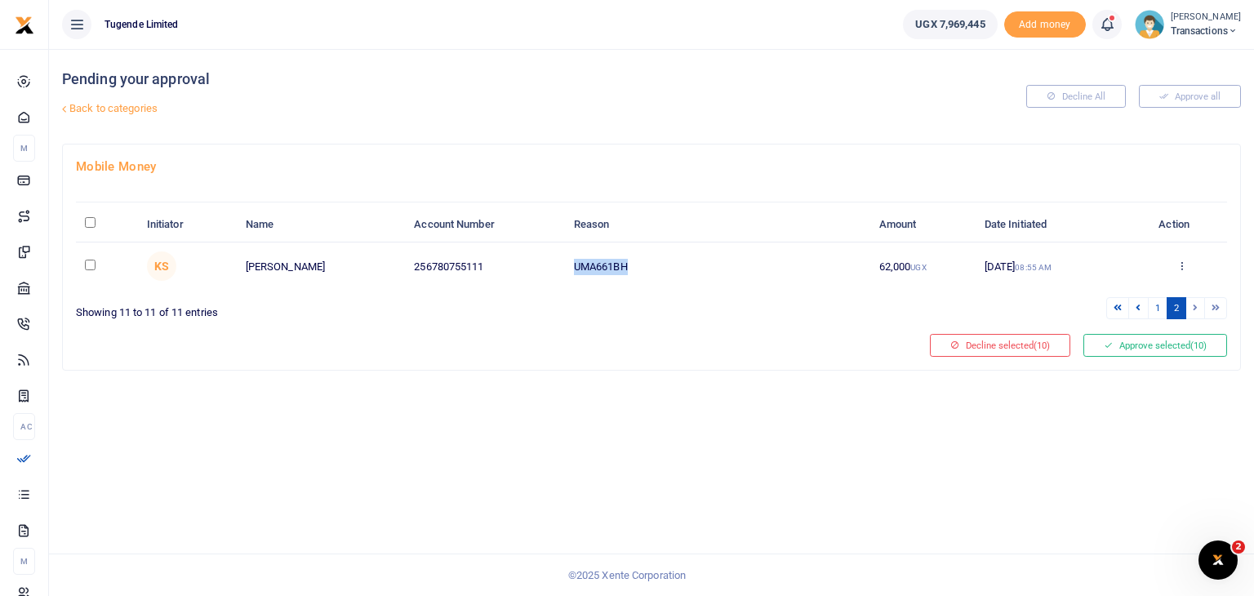
drag, startPoint x: 571, startPoint y: 262, endPoint x: 702, endPoint y: 269, distance: 131.6
click at [702, 269] on td "UMA661BH" at bounding box center [717, 265] width 305 height 47
copy td "UMA661BH"
click at [88, 263] on input "checkbox" at bounding box center [90, 265] width 11 height 11
checkbox input "true"
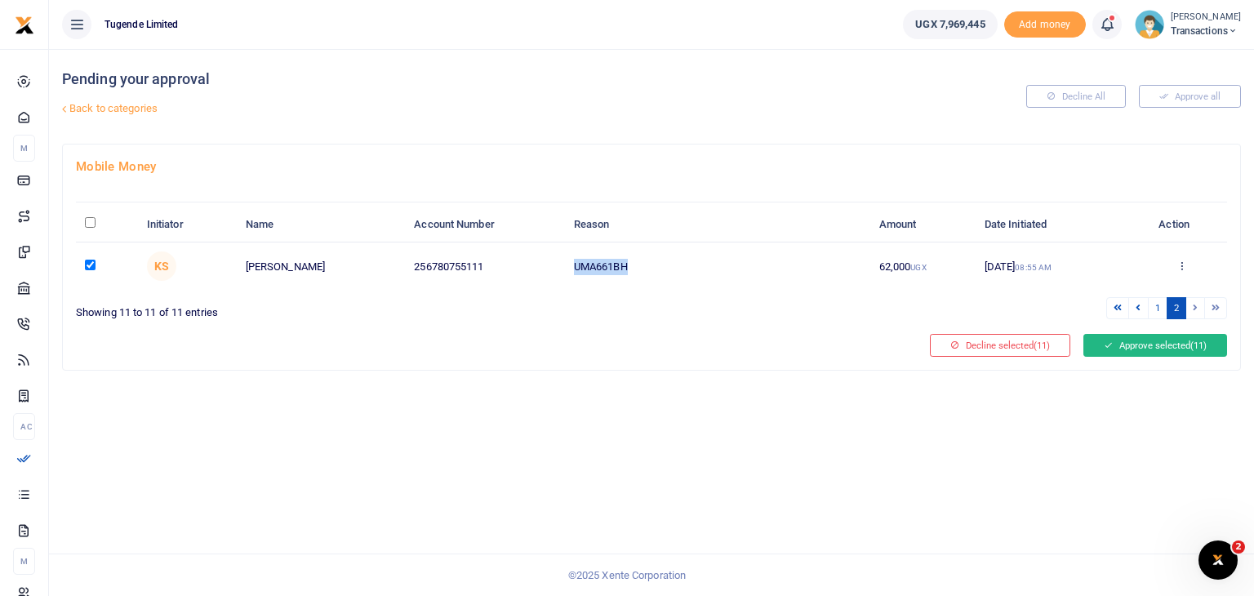
click at [1164, 351] on button "Approve selected (11)" at bounding box center [1155, 345] width 144 height 23
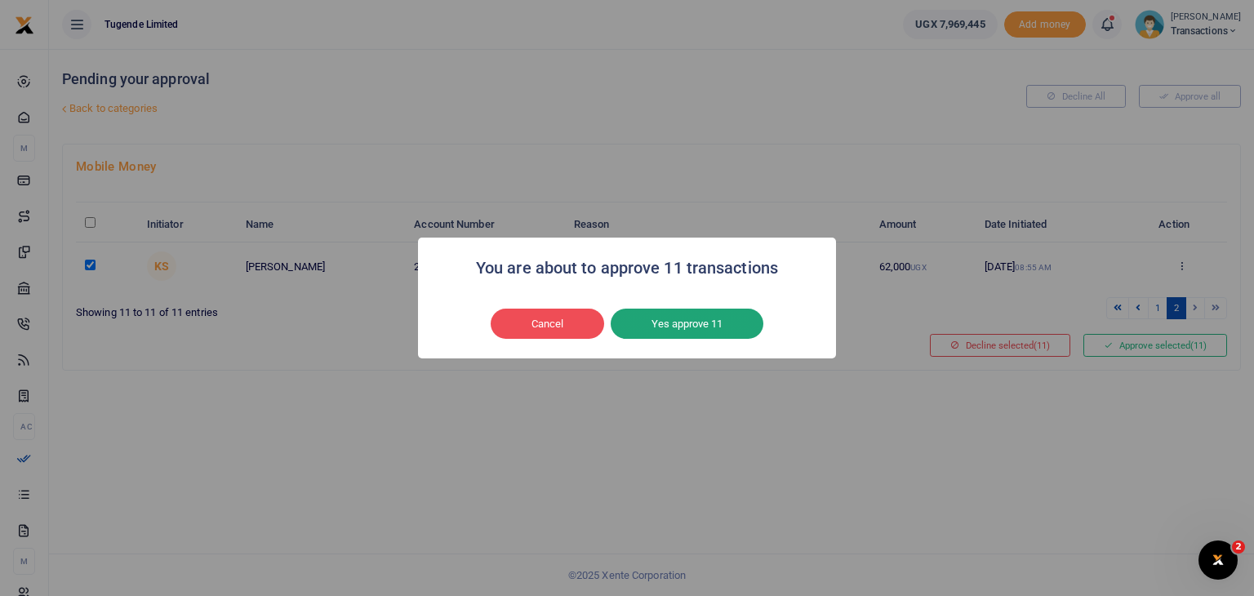
click at [691, 310] on button "Yes approve 11" at bounding box center [687, 324] width 153 height 31
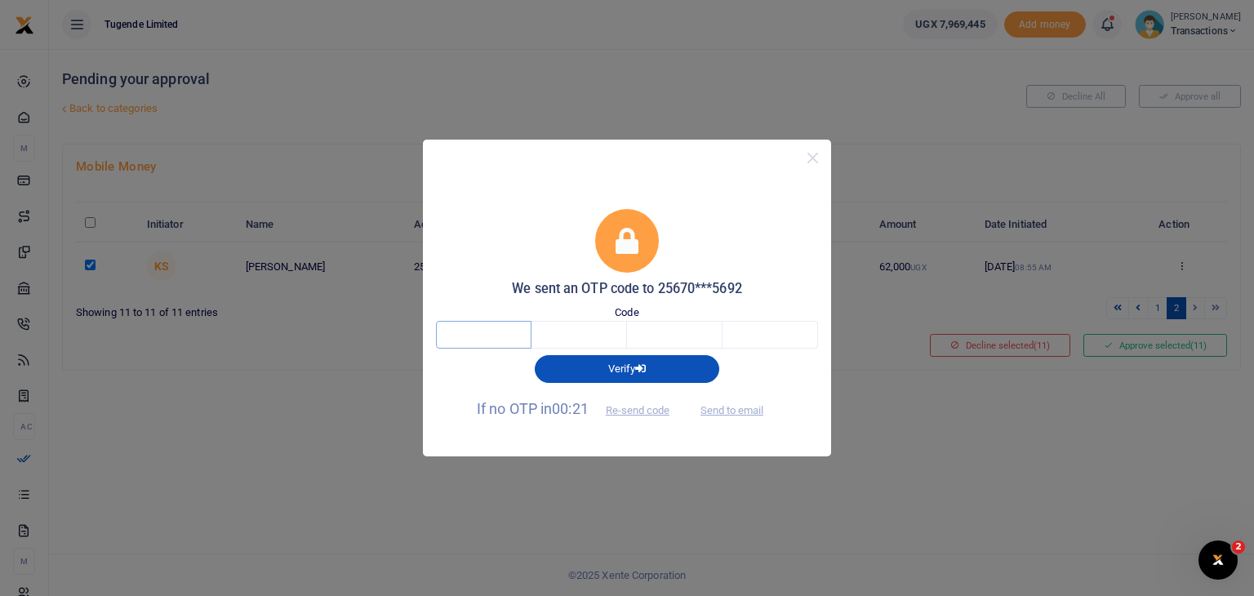
click at [519, 334] on input "text" at bounding box center [484, 335] width 96 height 28
type input "5"
type input "6"
type input "7"
type input "4"
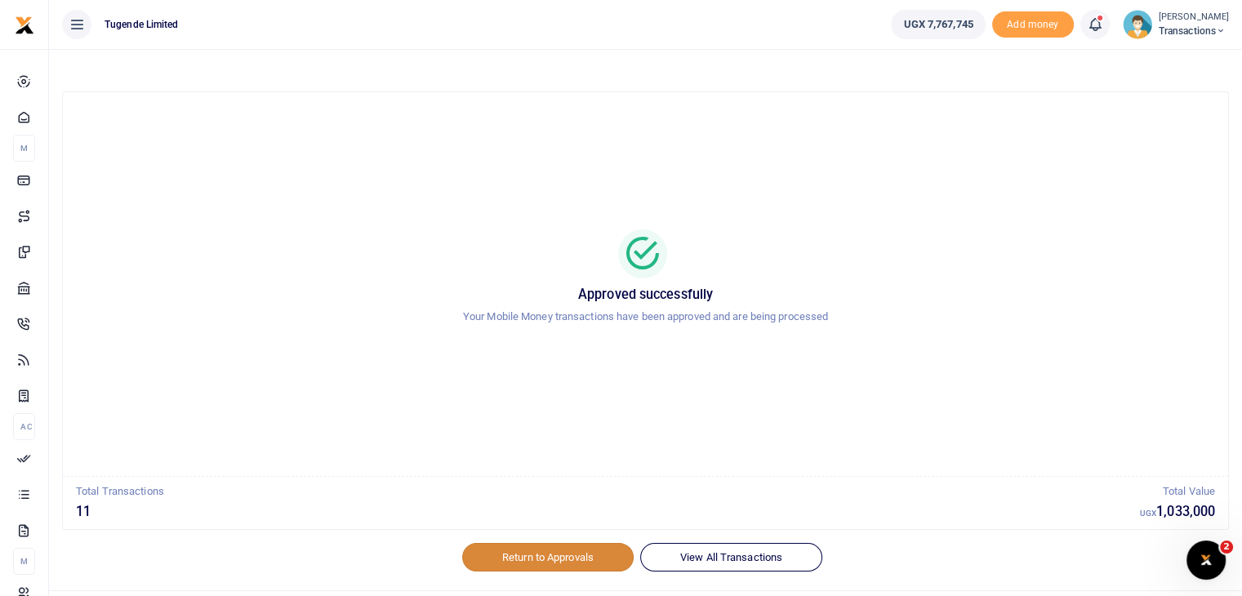
click at [565, 559] on link "Return to Approvals" at bounding box center [547, 557] width 171 height 28
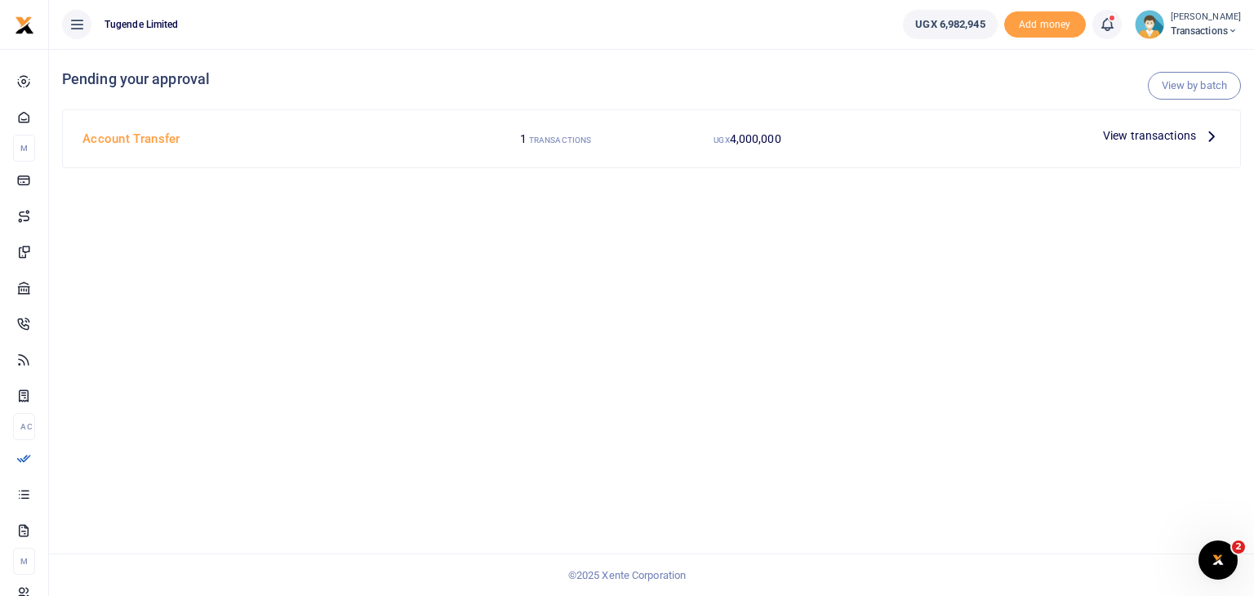
click at [1133, 140] on span "View transactions" at bounding box center [1149, 136] width 93 height 18
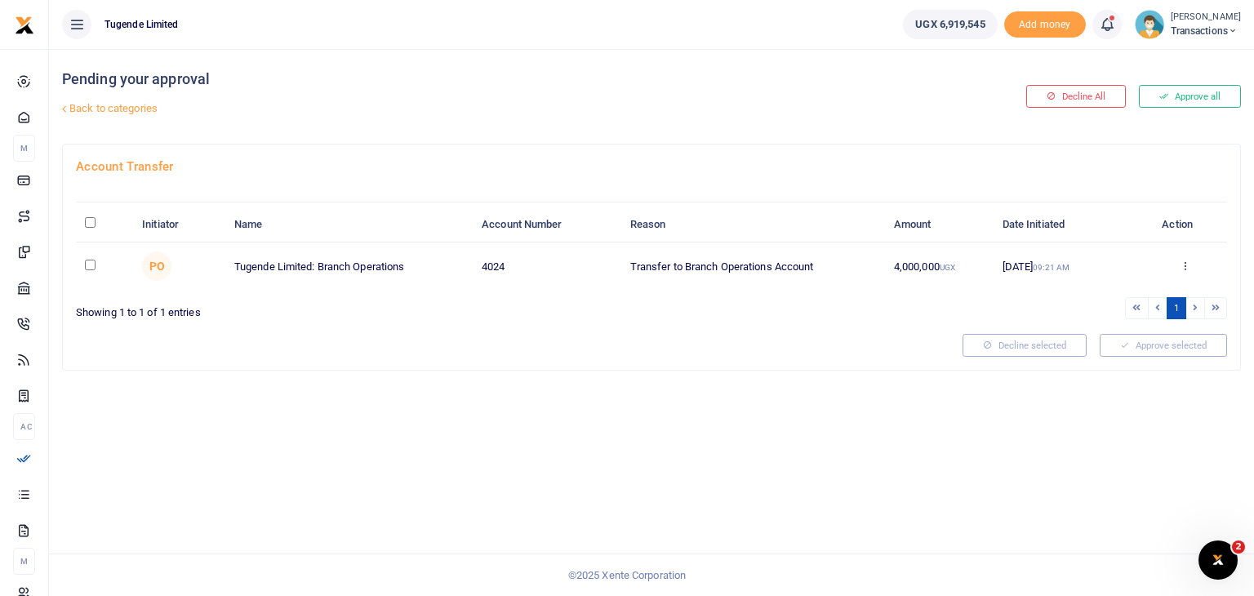
click at [90, 262] on input "checkbox" at bounding box center [90, 265] width 11 height 11
checkbox input "true"
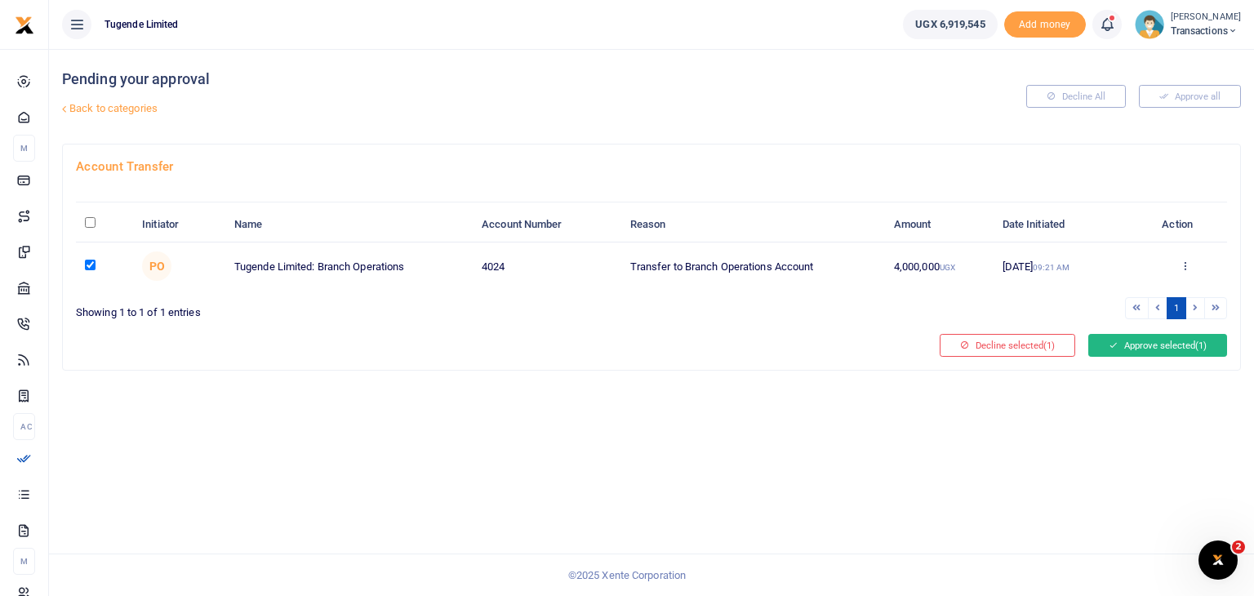
click at [1180, 353] on button "Approve selected (1)" at bounding box center [1157, 345] width 139 height 23
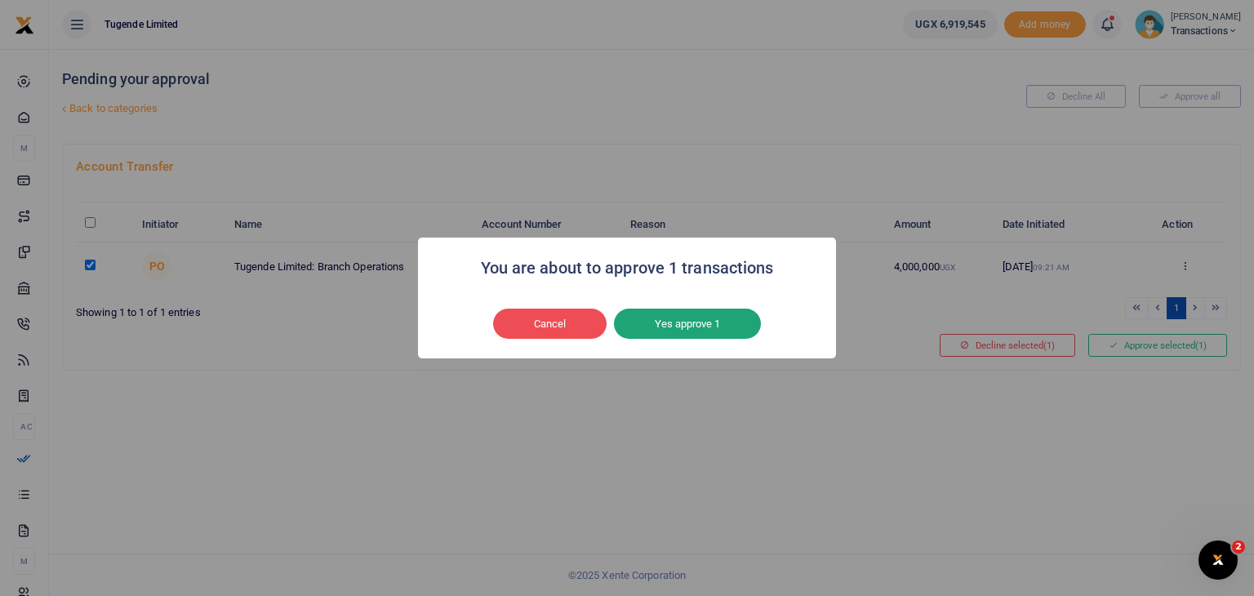
click at [731, 319] on button "Yes approve 1" at bounding box center [687, 324] width 147 height 31
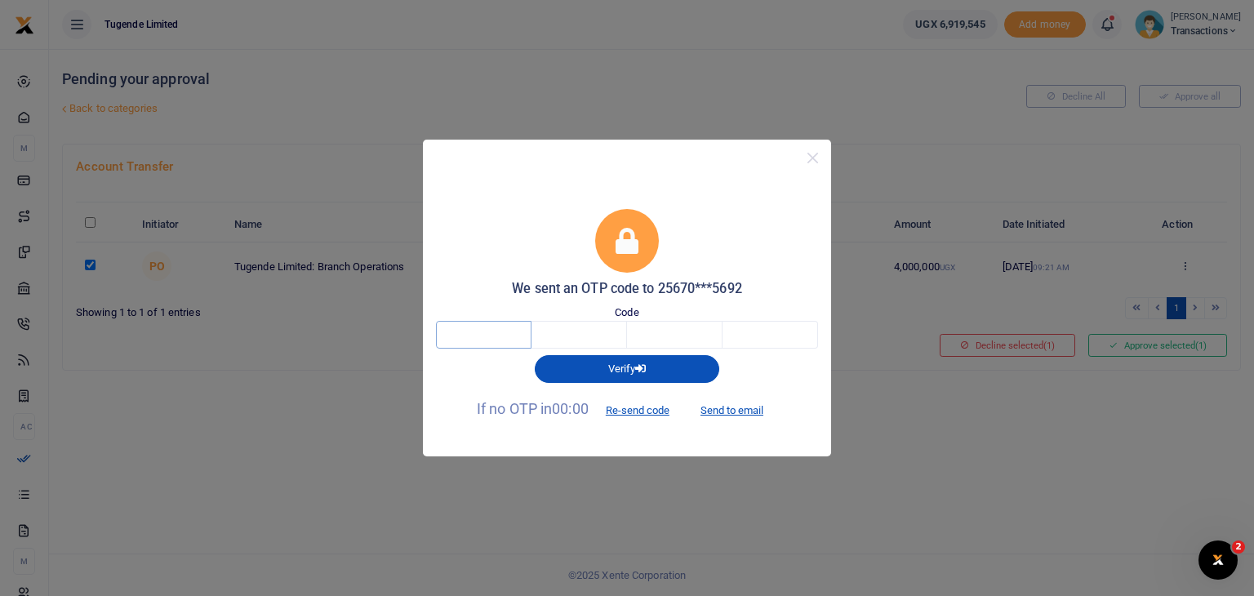
click at [513, 342] on input "text" at bounding box center [484, 335] width 96 height 28
type input "1"
type input "6"
type input "4"
type input "8"
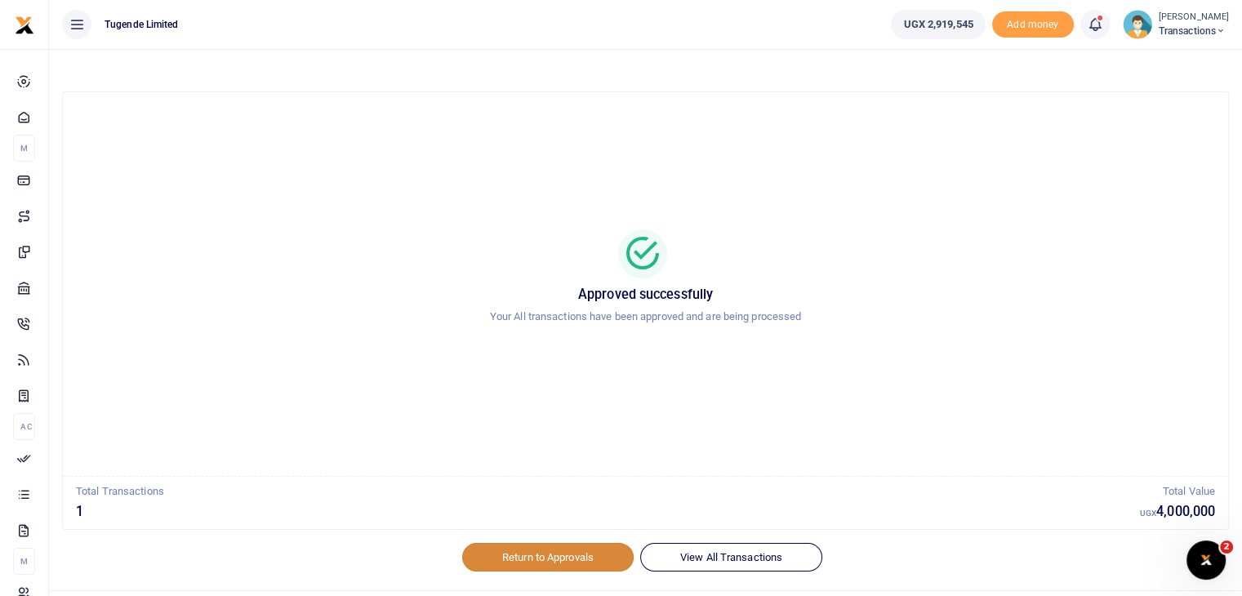
click at [542, 562] on link "Return to Approvals" at bounding box center [547, 557] width 171 height 28
